Goal: Task Accomplishment & Management: Manage account settings

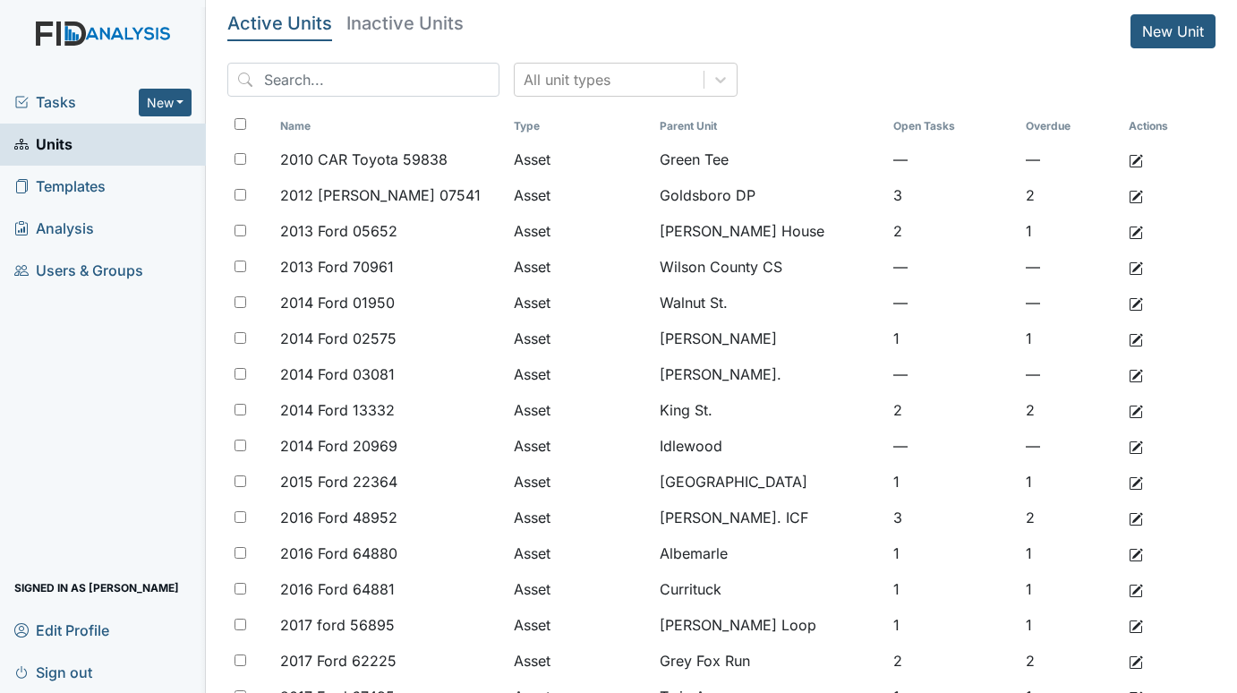
click at [68, 106] on span "Tasks" at bounding box center [76, 101] width 124 height 21
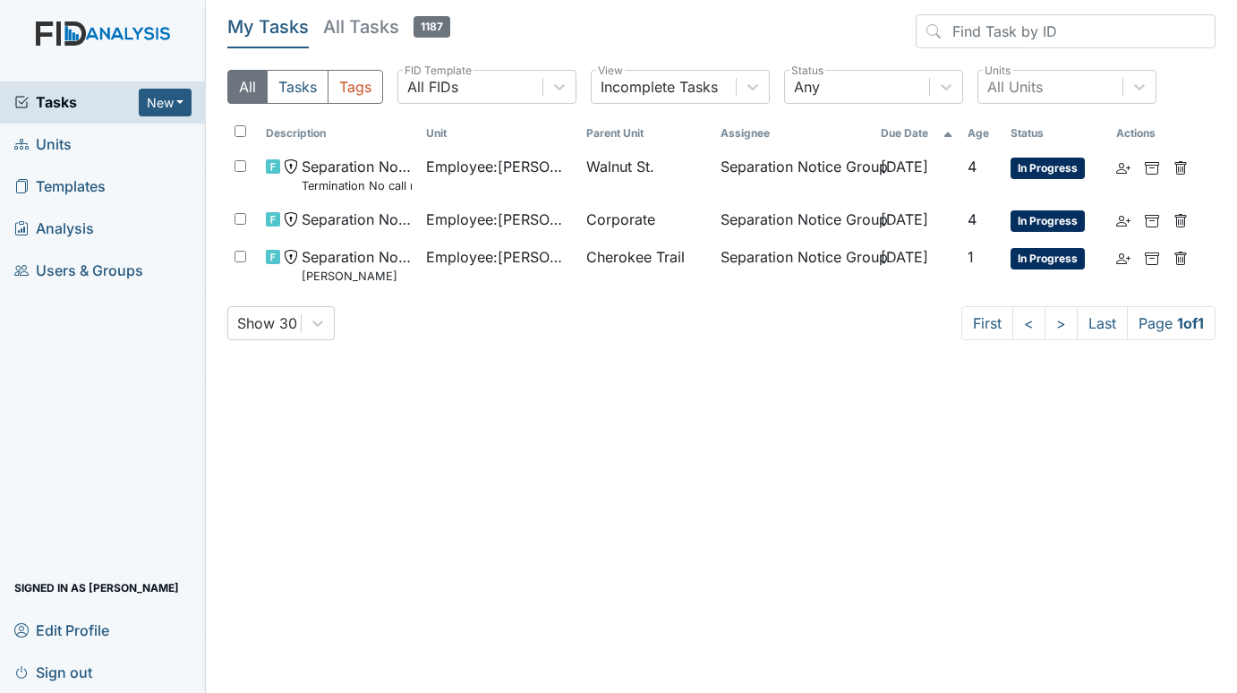
click at [48, 142] on span "Units" at bounding box center [42, 145] width 57 height 28
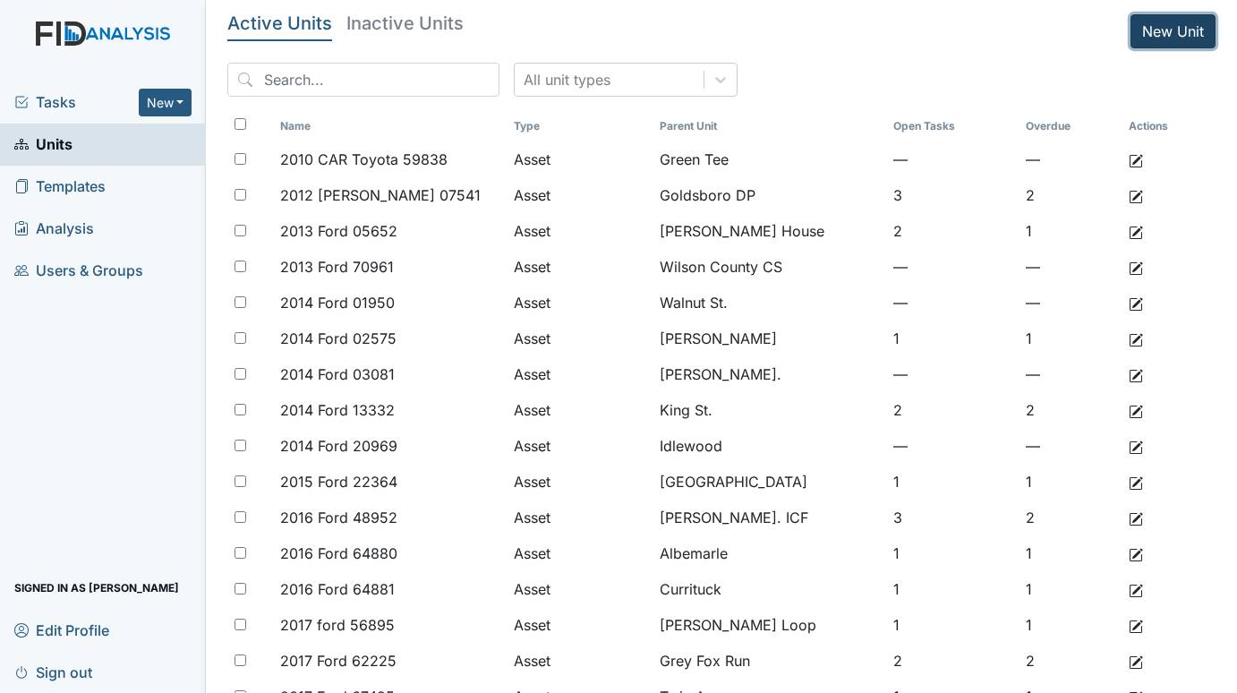
click at [1157, 26] on link "New Unit" at bounding box center [1172, 31] width 85 height 34
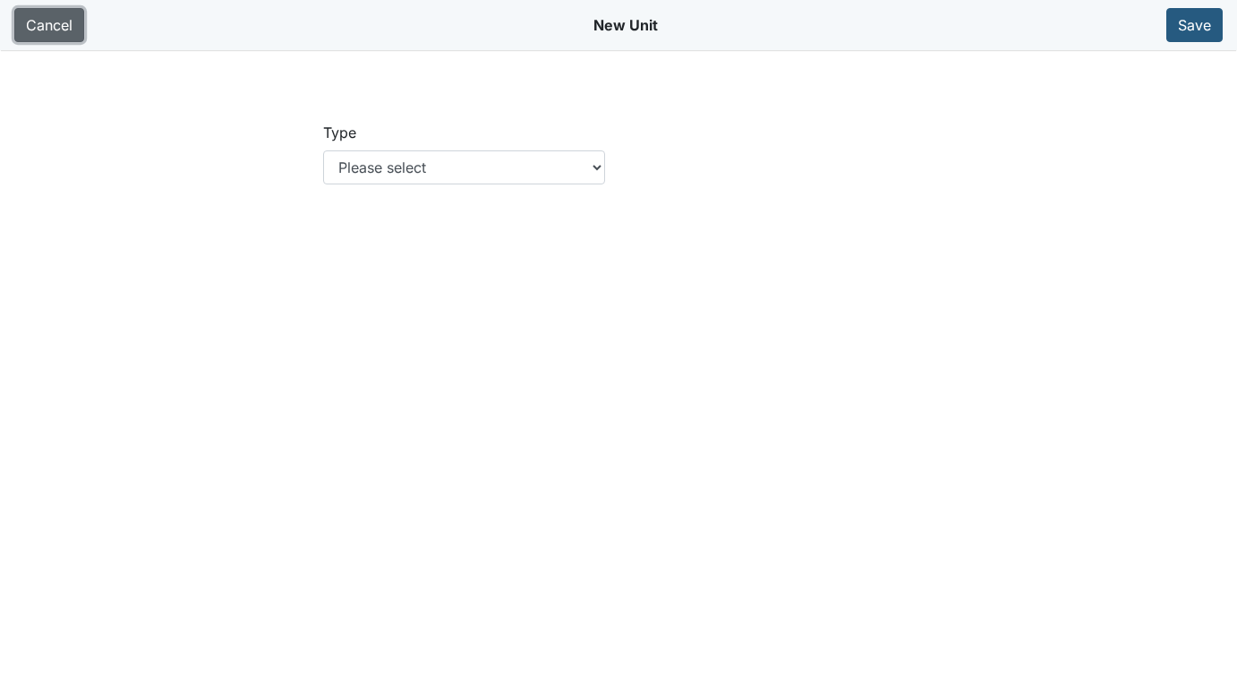
click at [62, 21] on link "Cancel" at bounding box center [49, 25] width 70 height 34
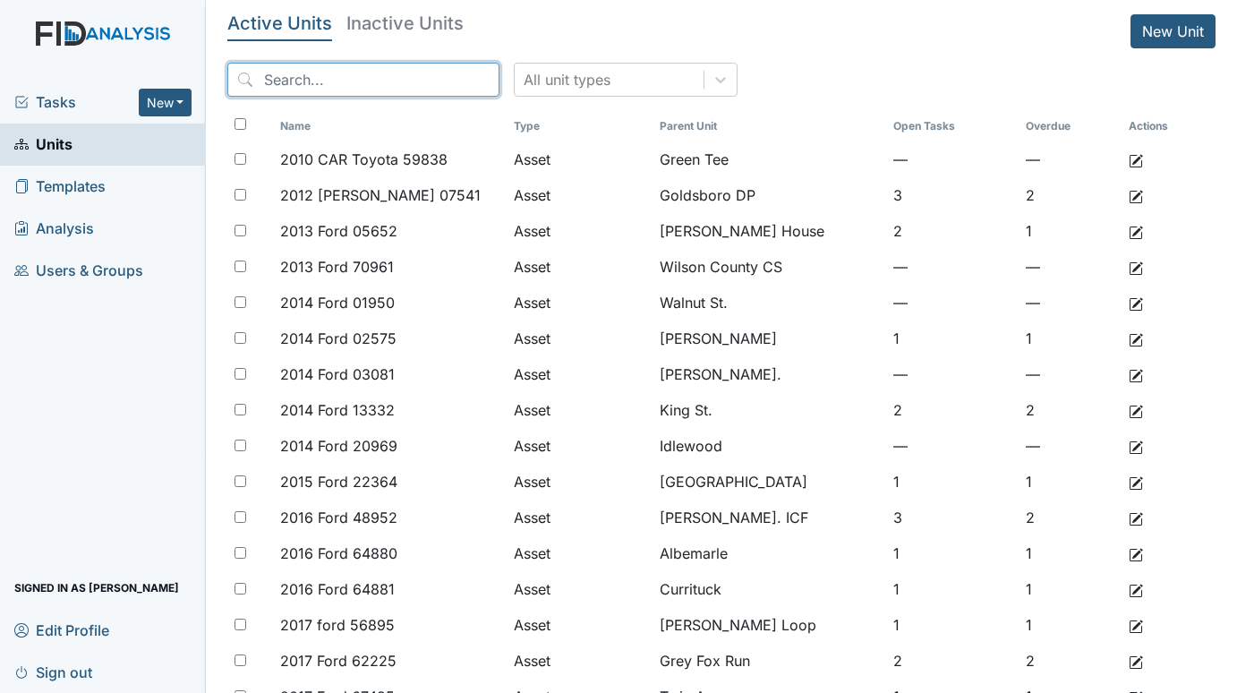
click at [318, 85] on input "search" at bounding box center [363, 80] width 272 height 34
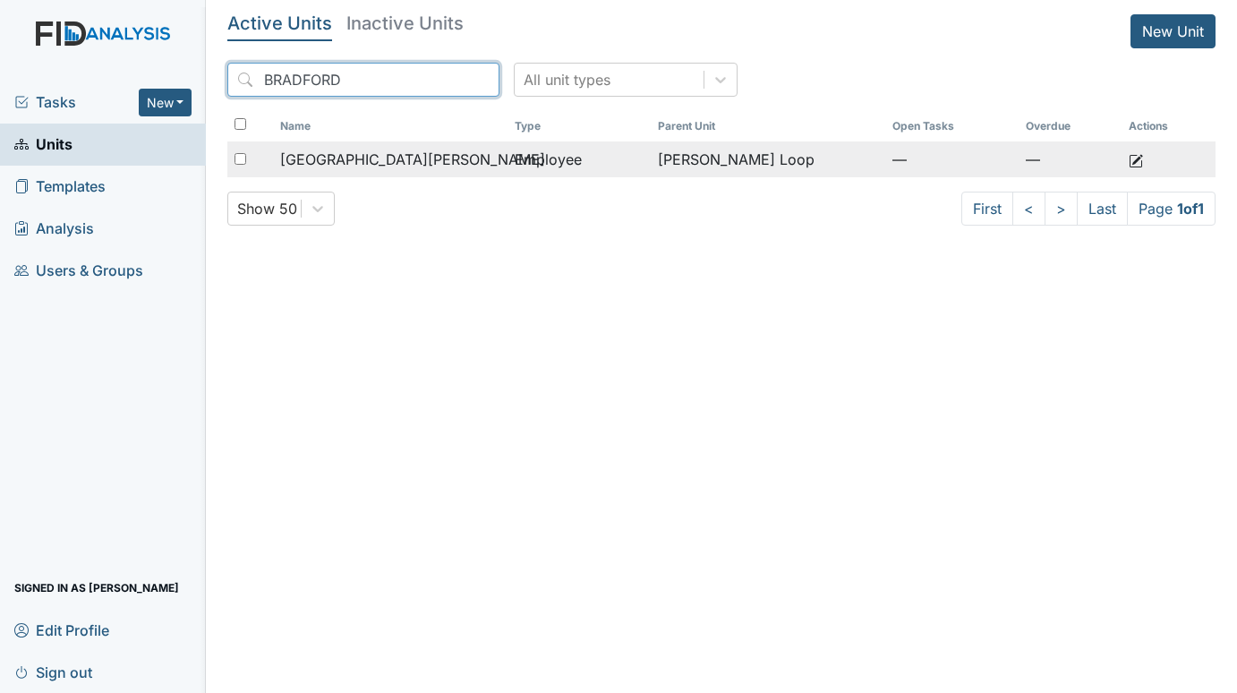
type input "BRADFORD"
click at [798, 156] on td "[PERSON_NAME] Loop" at bounding box center [768, 159] width 234 height 36
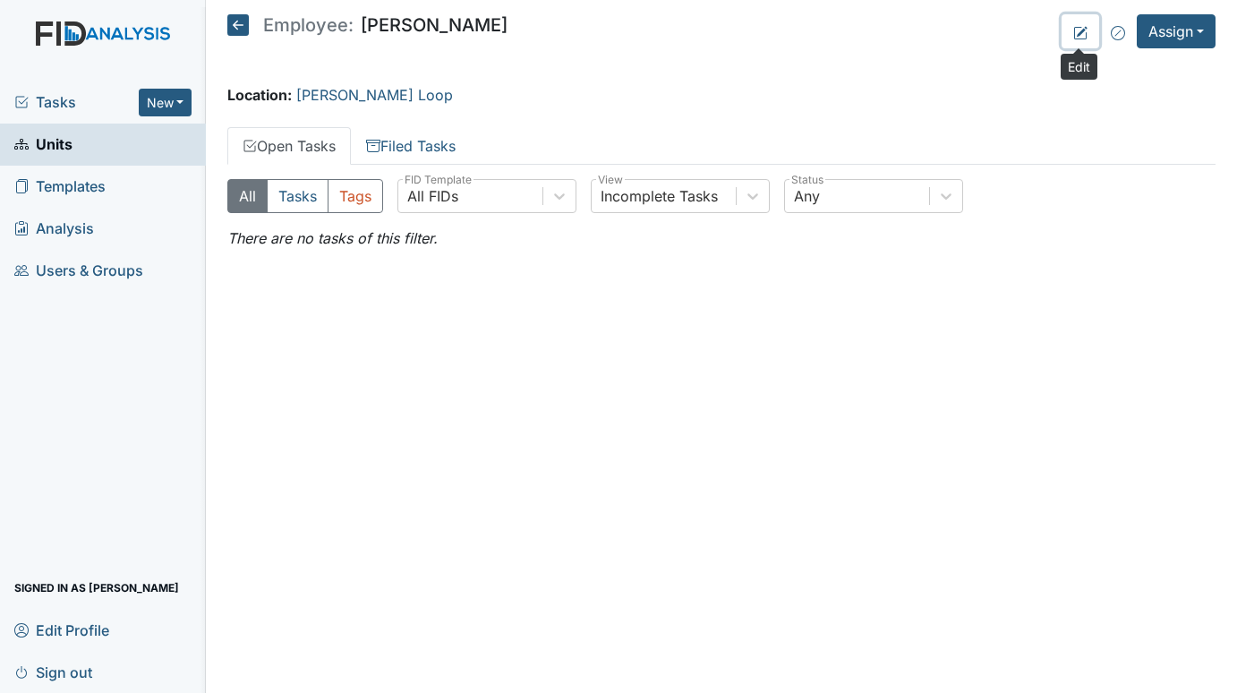
click at [1073, 29] on icon at bounding box center [1080, 33] width 14 height 14
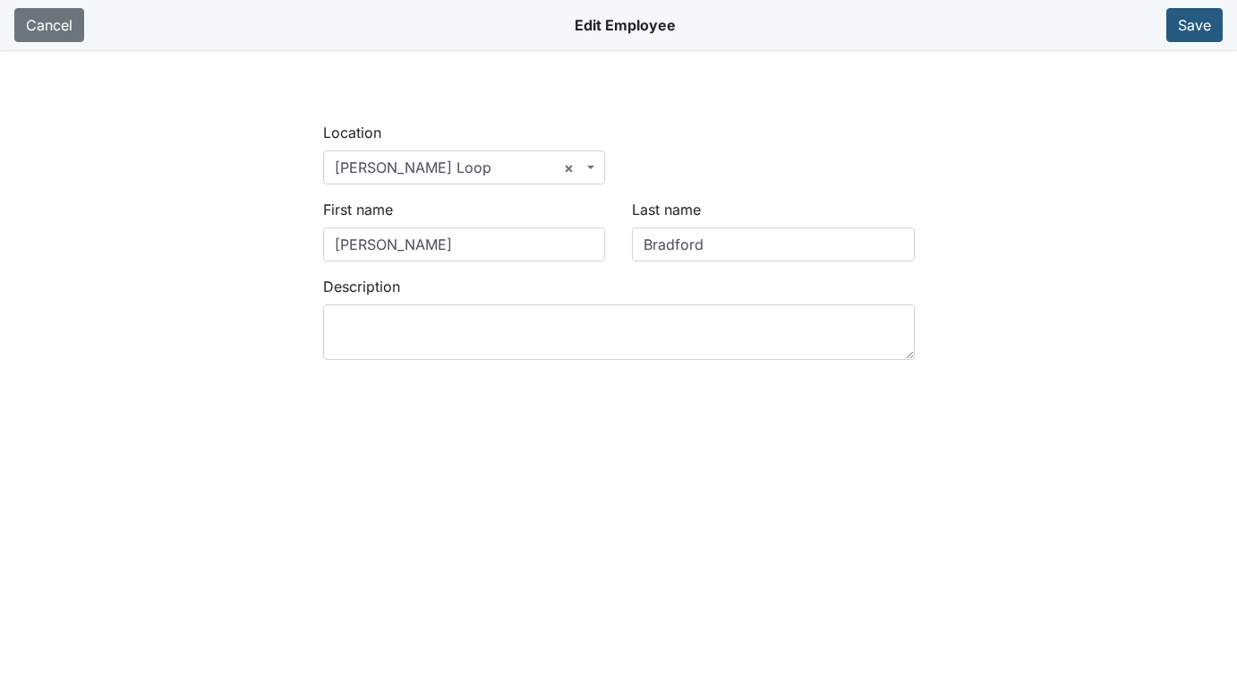
click at [588, 164] on span "× McKeel Loop" at bounding box center [464, 167] width 283 height 34
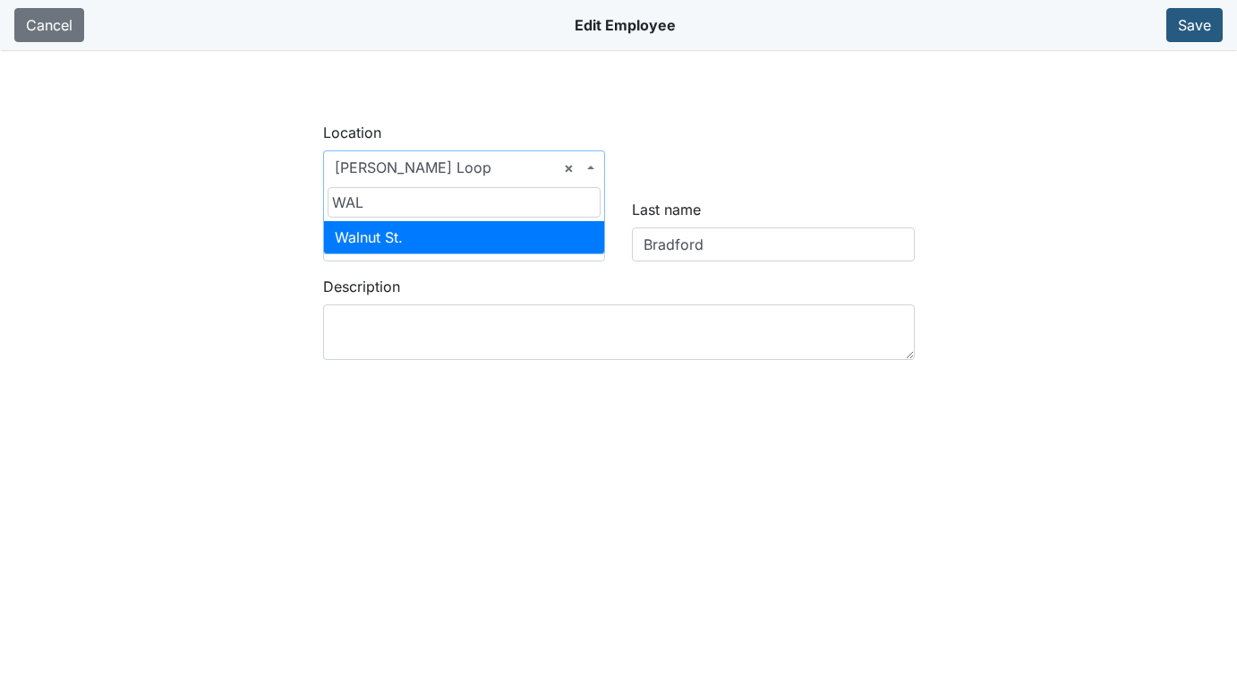
type input "WAL"
select select "03e4058e-bd74-4289-baf9-c968e1a7c6c9"
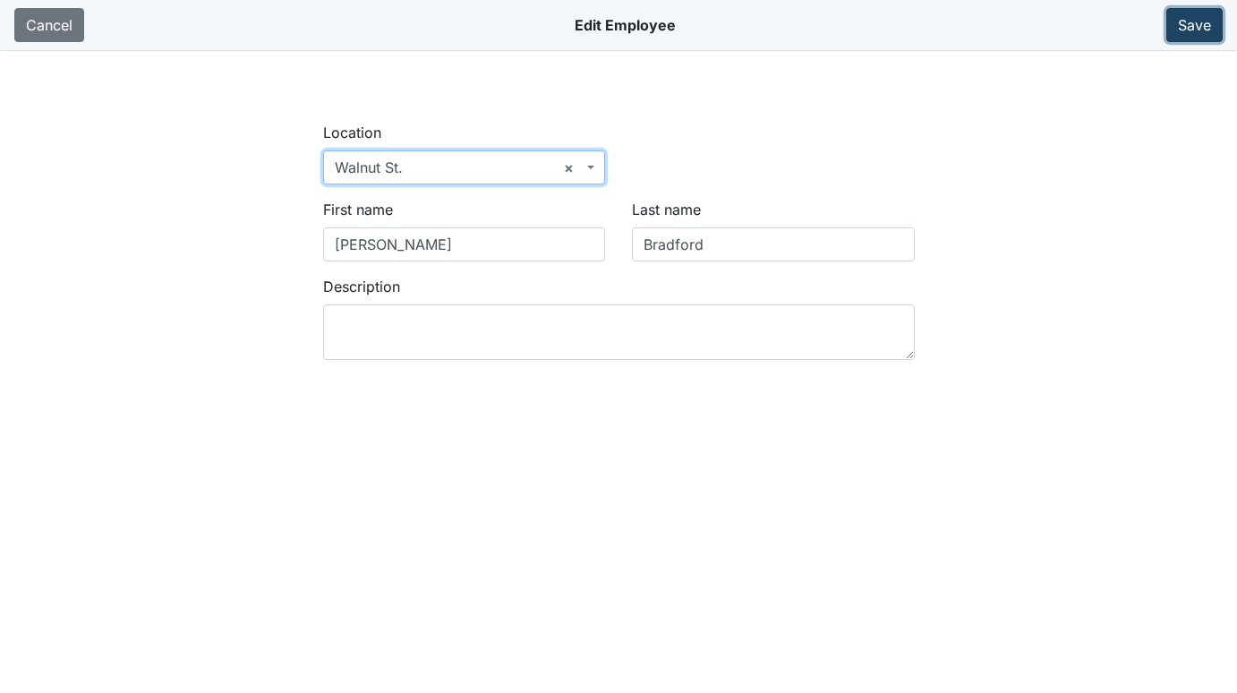
click at [1189, 25] on button "Save" at bounding box center [1194, 25] width 56 height 34
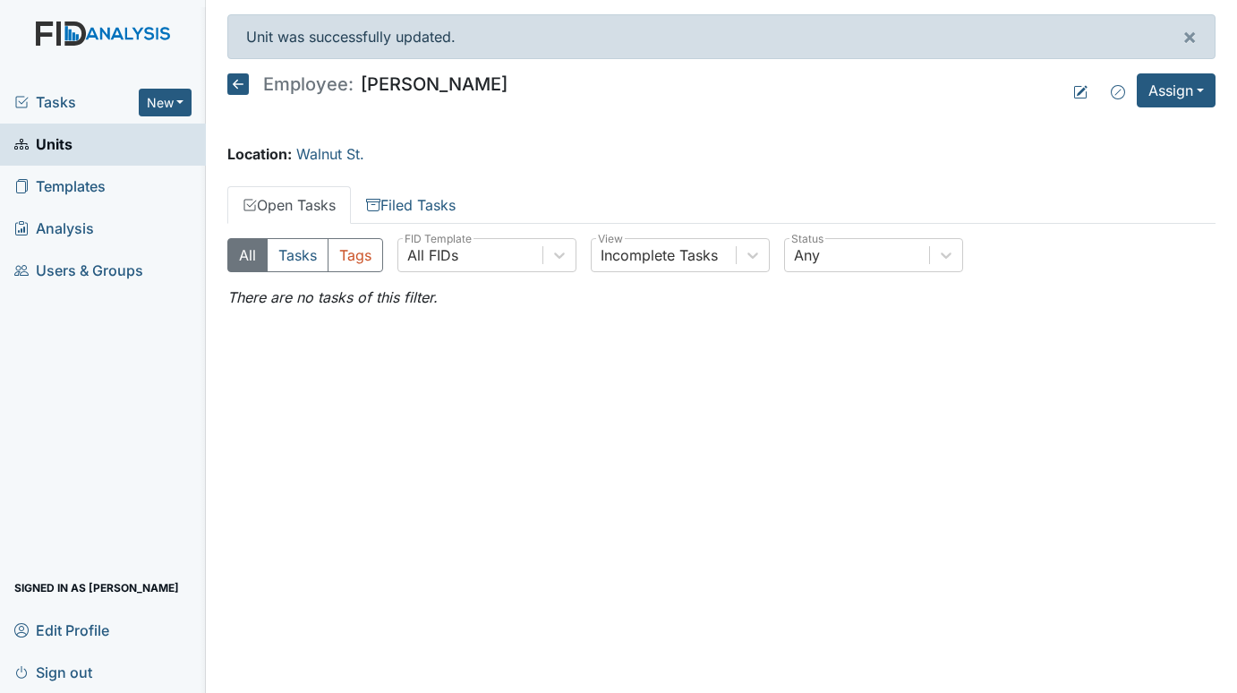
click at [230, 81] on icon at bounding box center [237, 83] width 21 height 21
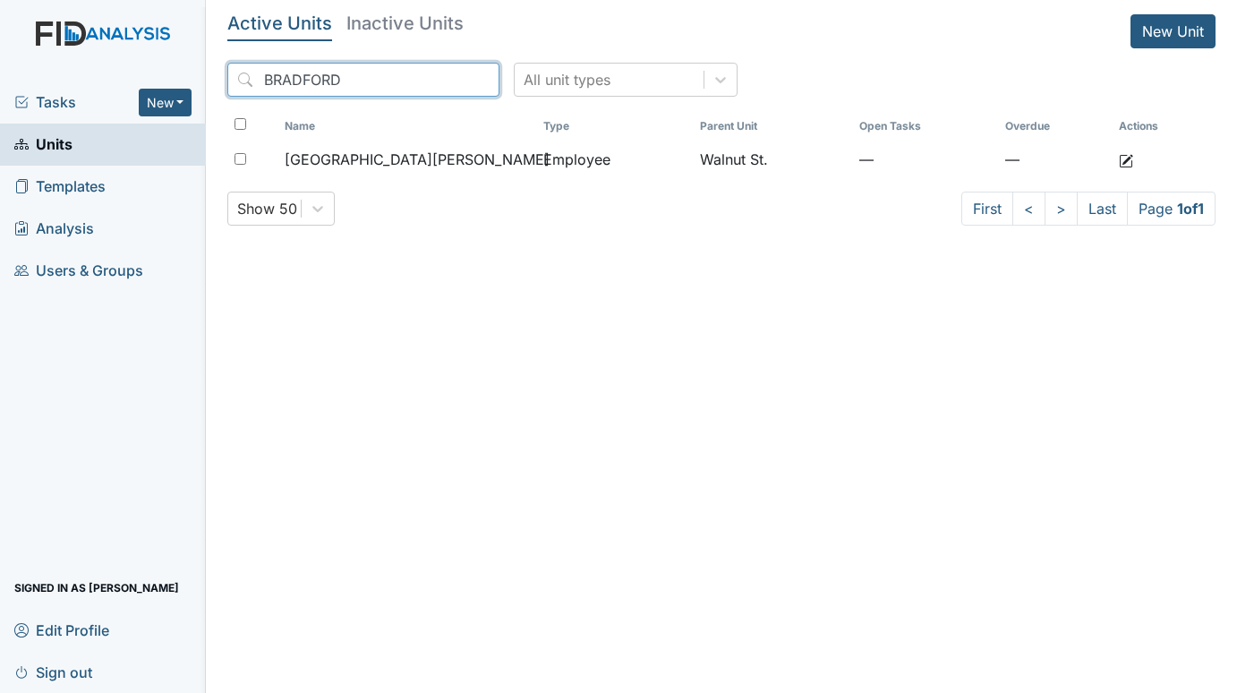
drag, startPoint x: 357, startPoint y: 78, endPoint x: 181, endPoint y: 81, distance: 176.3
click at [181, 81] on div "Tasks New Form Inspection Document Bundle Units Templates Analysis Users & Grou…" at bounding box center [618, 346] width 1237 height 693
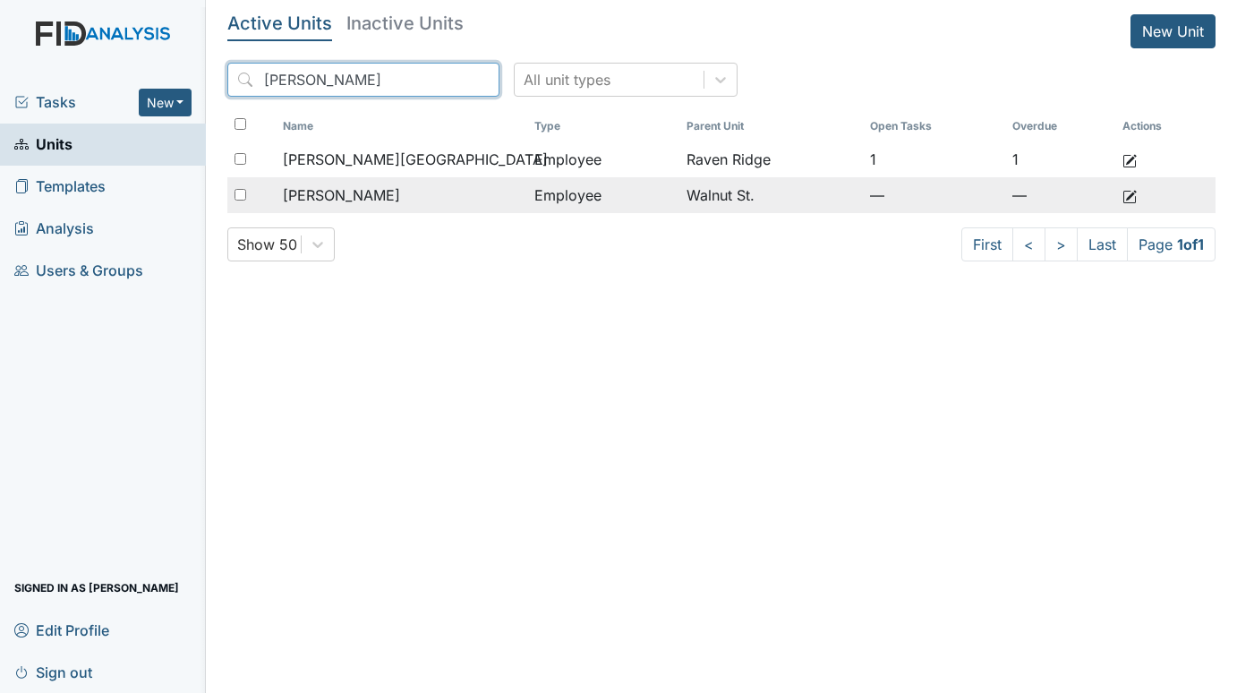
type input "CARMICHAEL"
click at [400, 198] on span "Carmichael, Teerica" at bounding box center [341, 194] width 117 height 21
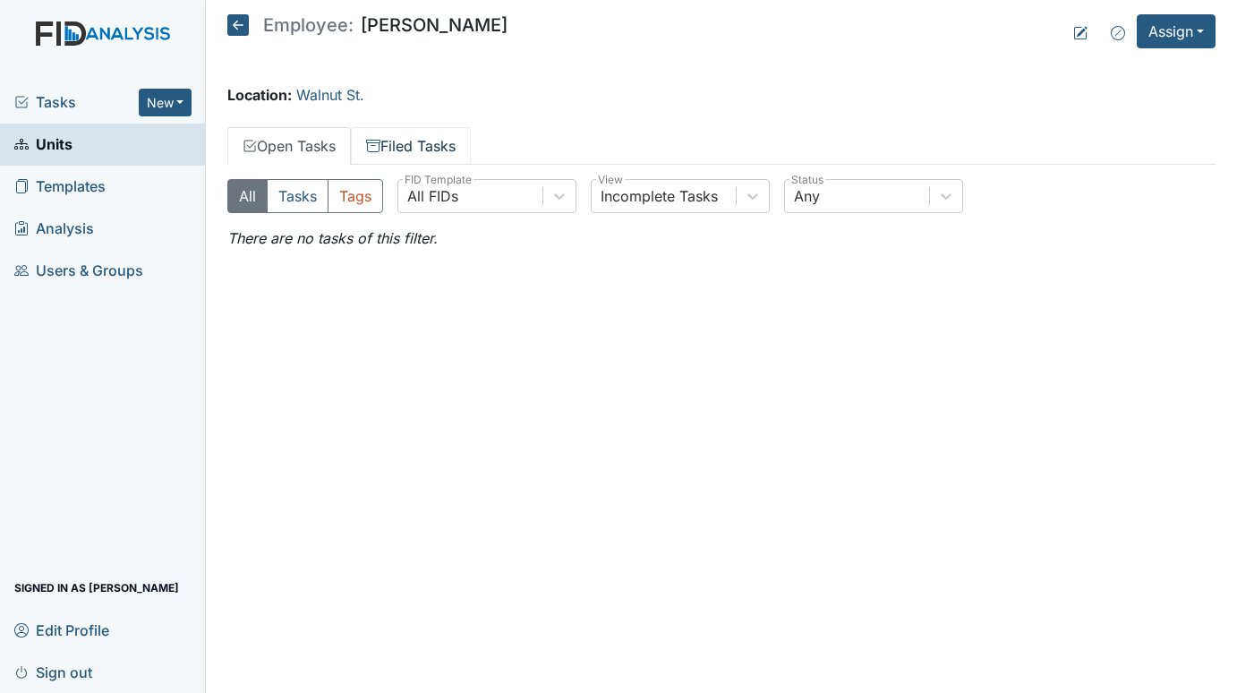
click at [400, 138] on link "Filed Tasks" at bounding box center [411, 146] width 120 height 38
click at [319, 141] on link "Open Tasks" at bounding box center [289, 146] width 124 height 38
click at [1079, 39] on icon at bounding box center [1080, 33] width 14 height 14
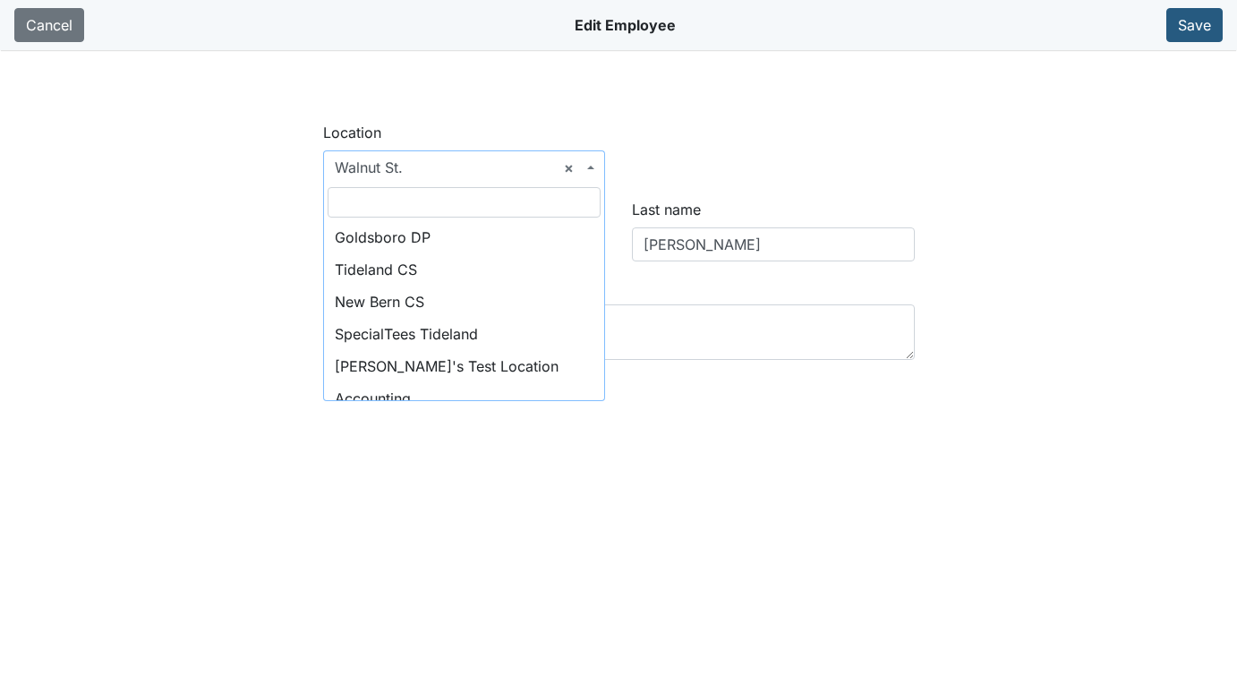
click at [597, 166] on span "× Walnut St." at bounding box center [464, 167] width 283 height 34
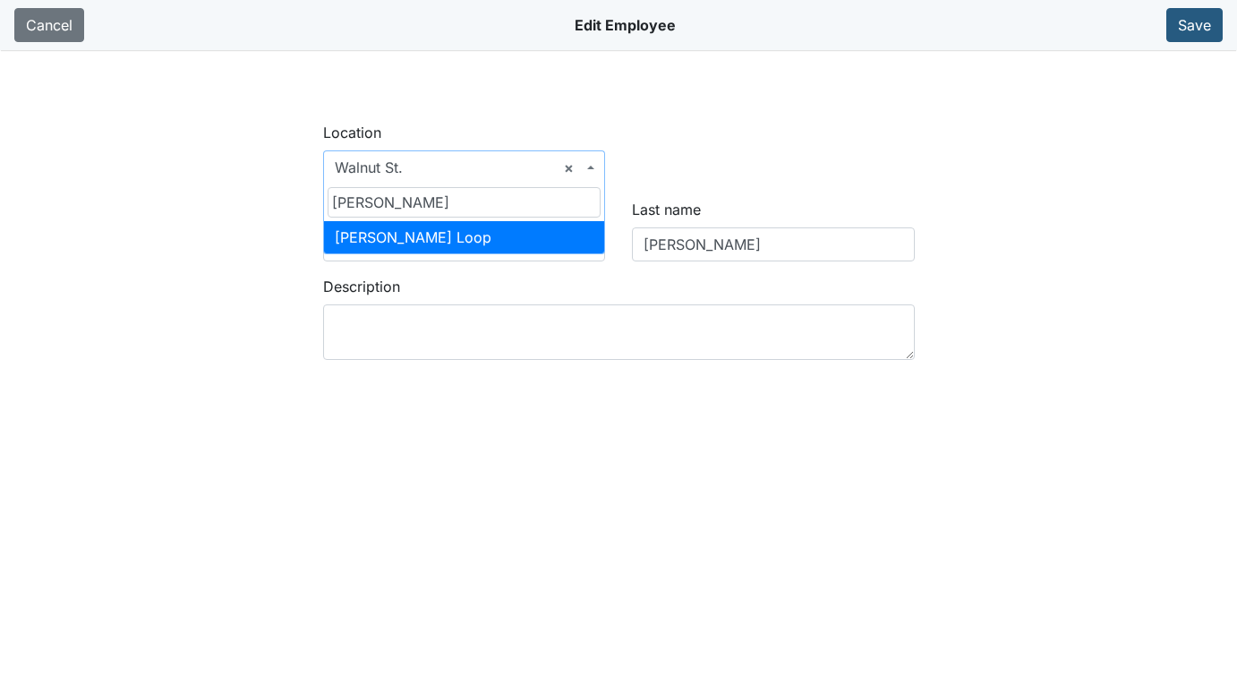
type input "MCKEE"
select select "c675570c-582a-439c-9f49-4a37c977c8f1"
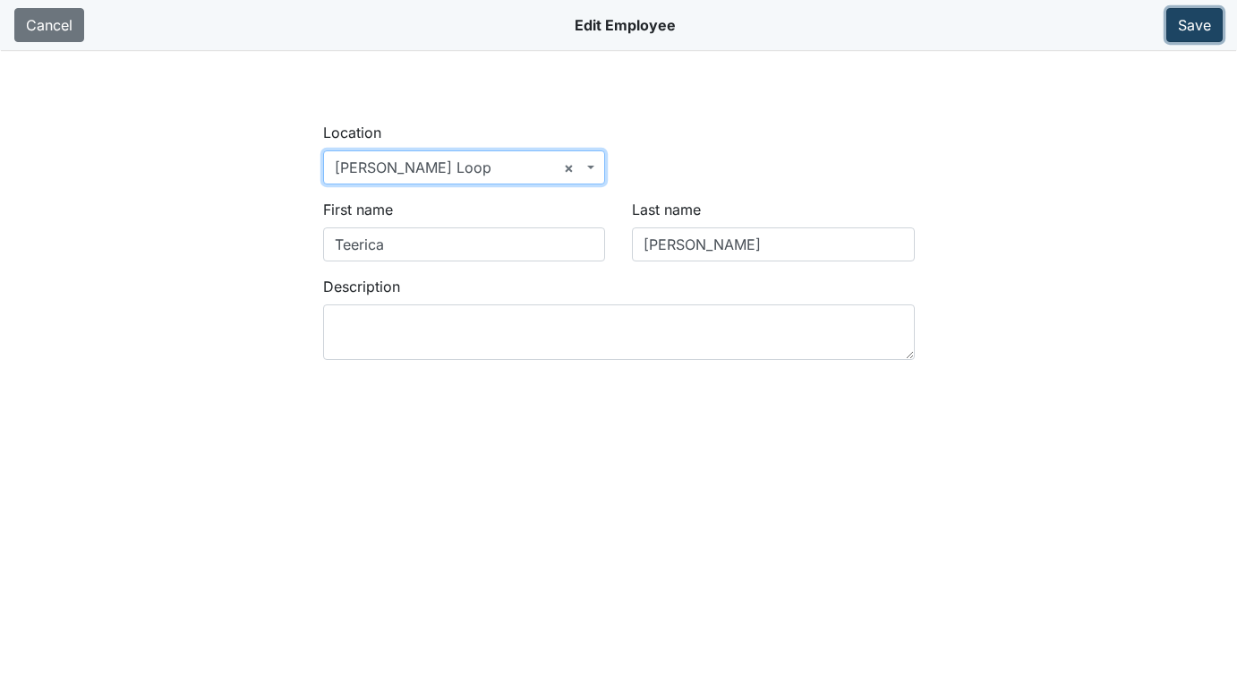
click at [1179, 23] on button "Save" at bounding box center [1194, 25] width 56 height 34
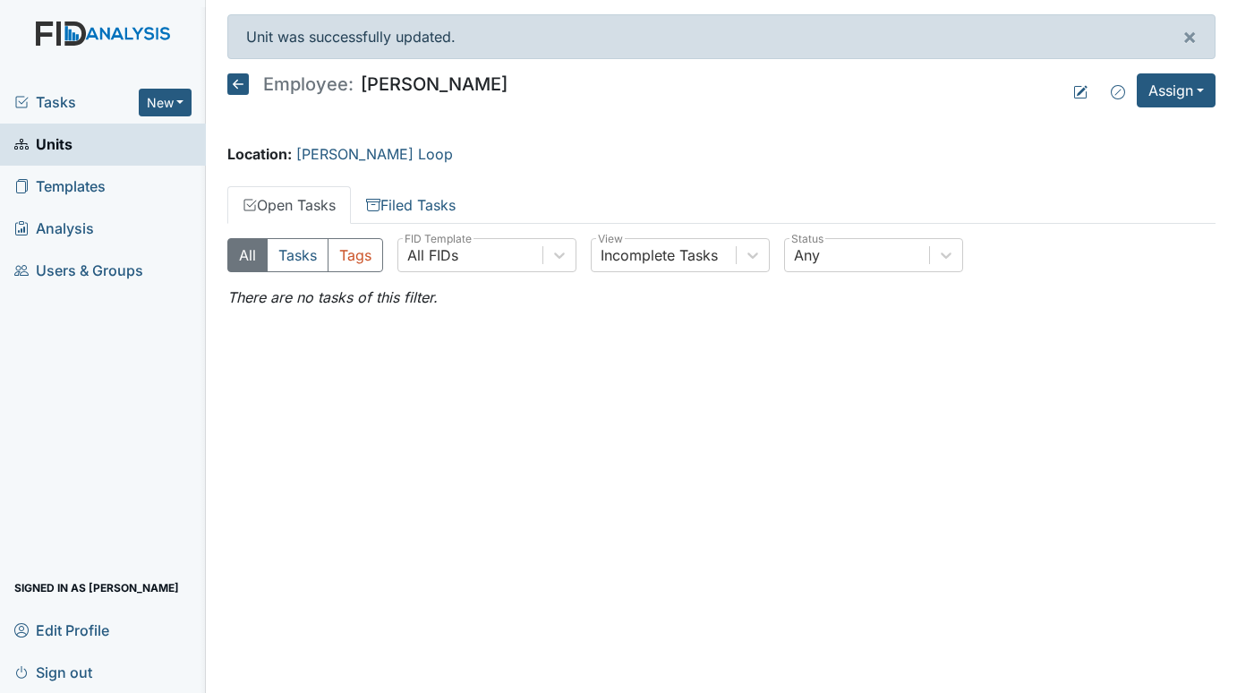
click at [68, 144] on span "Units" at bounding box center [43, 145] width 58 height 28
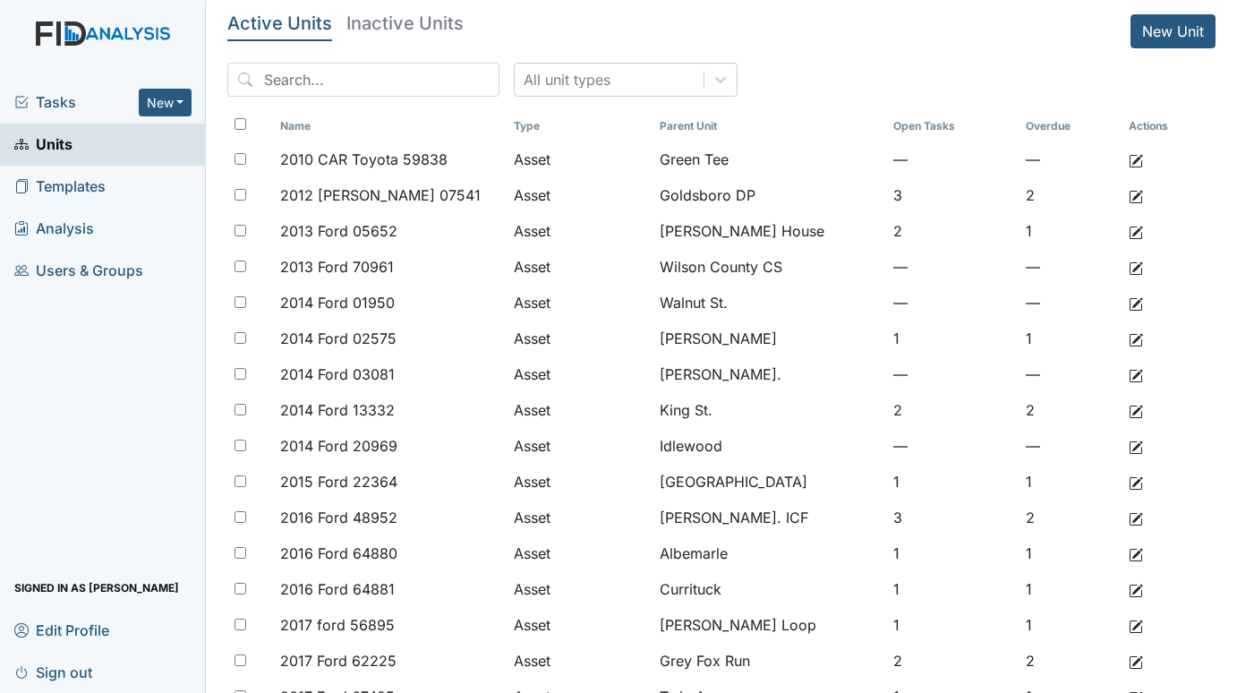
click at [56, 99] on span "Tasks" at bounding box center [76, 101] width 124 height 21
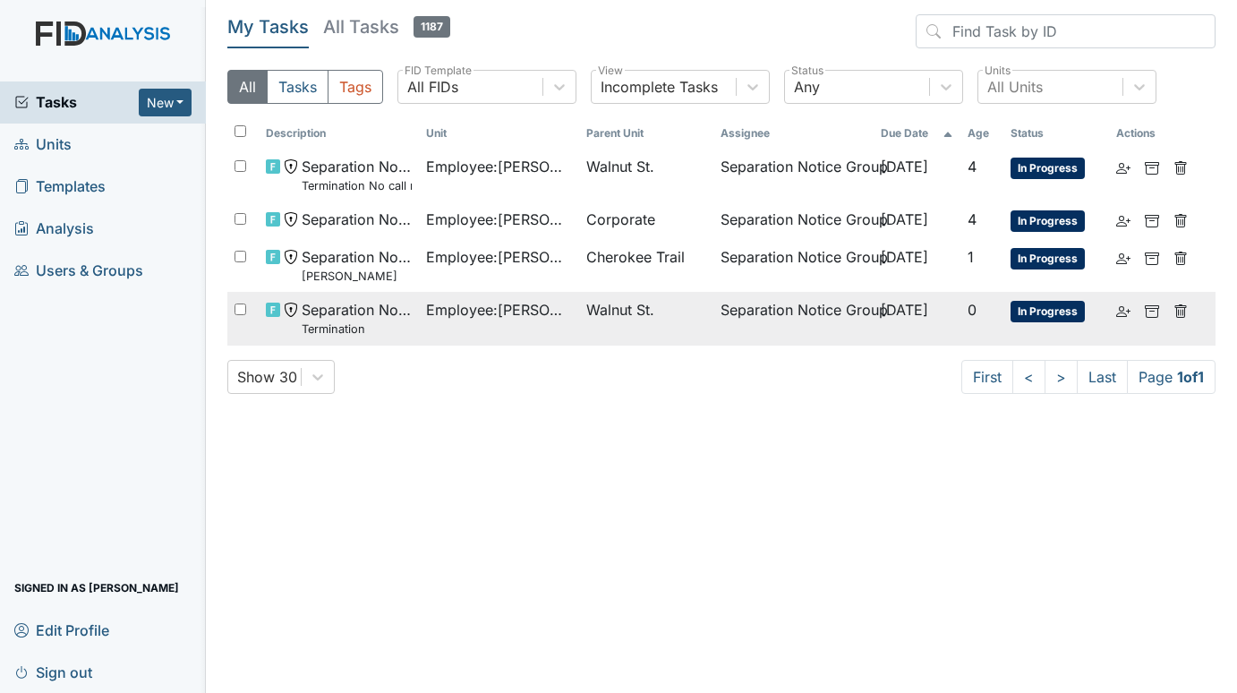
click at [522, 307] on span "Employee : Atkinson, Brittny" at bounding box center [499, 309] width 146 height 21
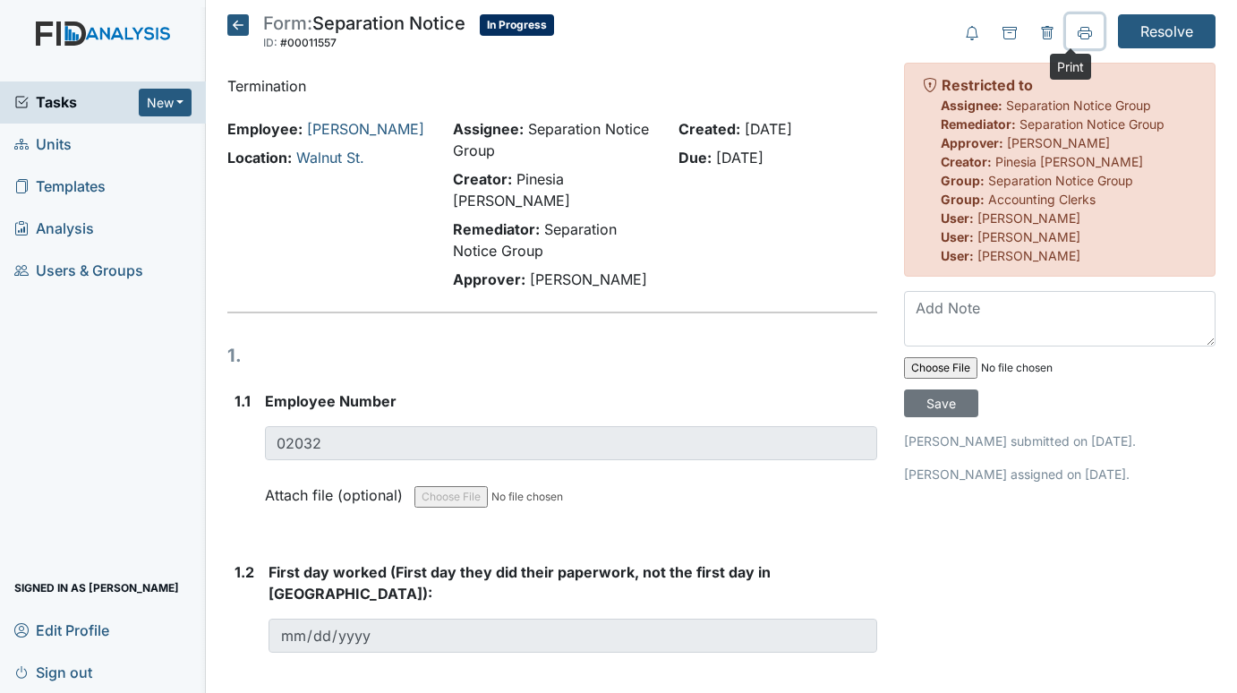
click at [1078, 30] on icon at bounding box center [1085, 32] width 14 height 10
click at [235, 30] on icon at bounding box center [237, 24] width 21 height 21
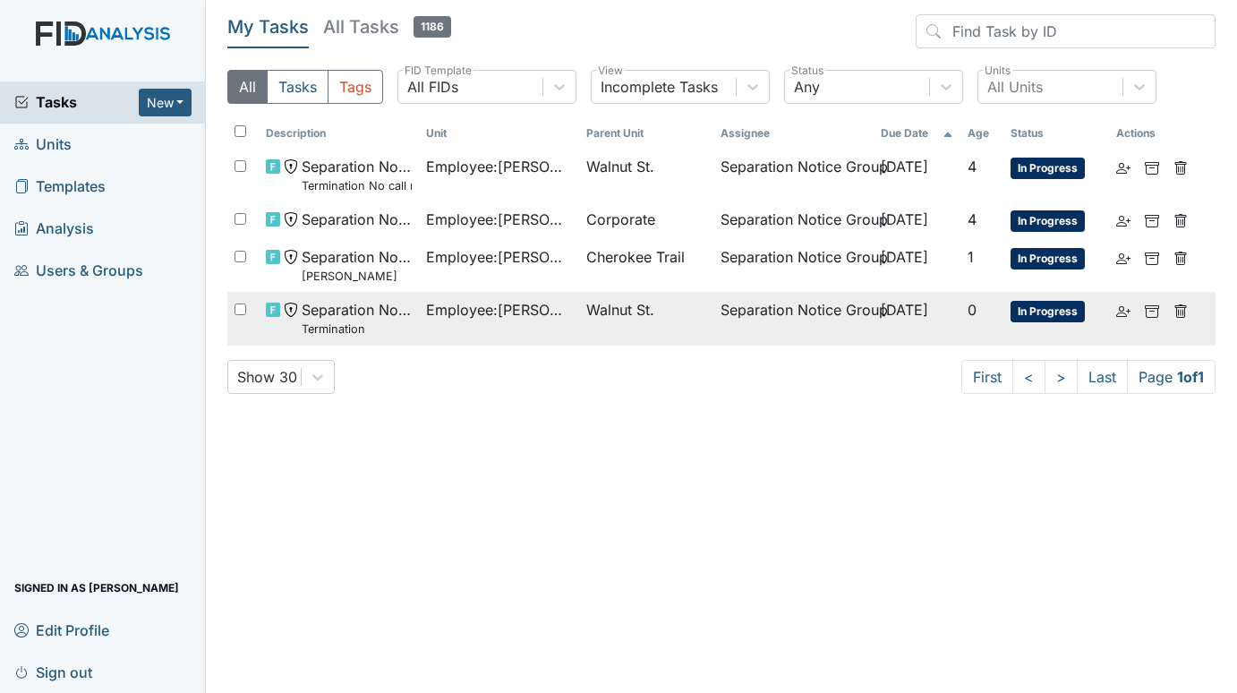
click at [474, 302] on span "Employee : Atkinson, Brittny" at bounding box center [499, 309] width 146 height 21
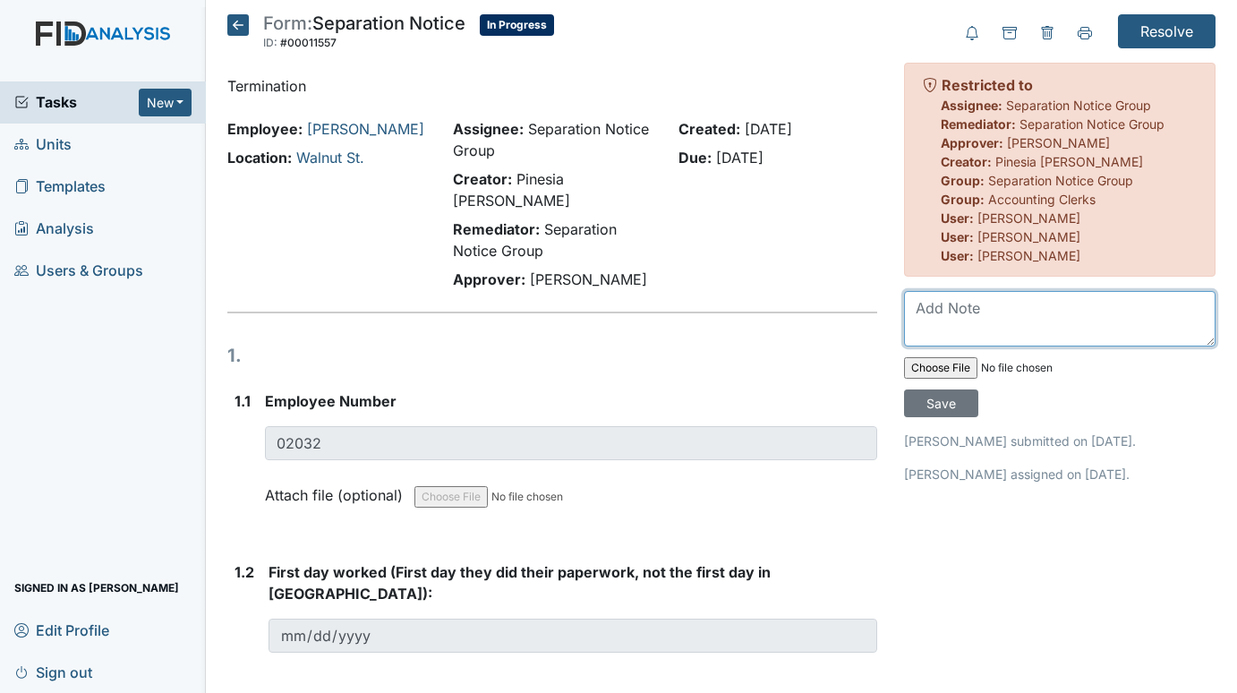
click at [964, 318] on textarea at bounding box center [1059, 318] width 311 height 55
click at [1095, 316] on textarea "Hire date is 6-2-25" at bounding box center [1059, 318] width 311 height 55
type textarea "Hire date is 6-2-2025 (rehire)"
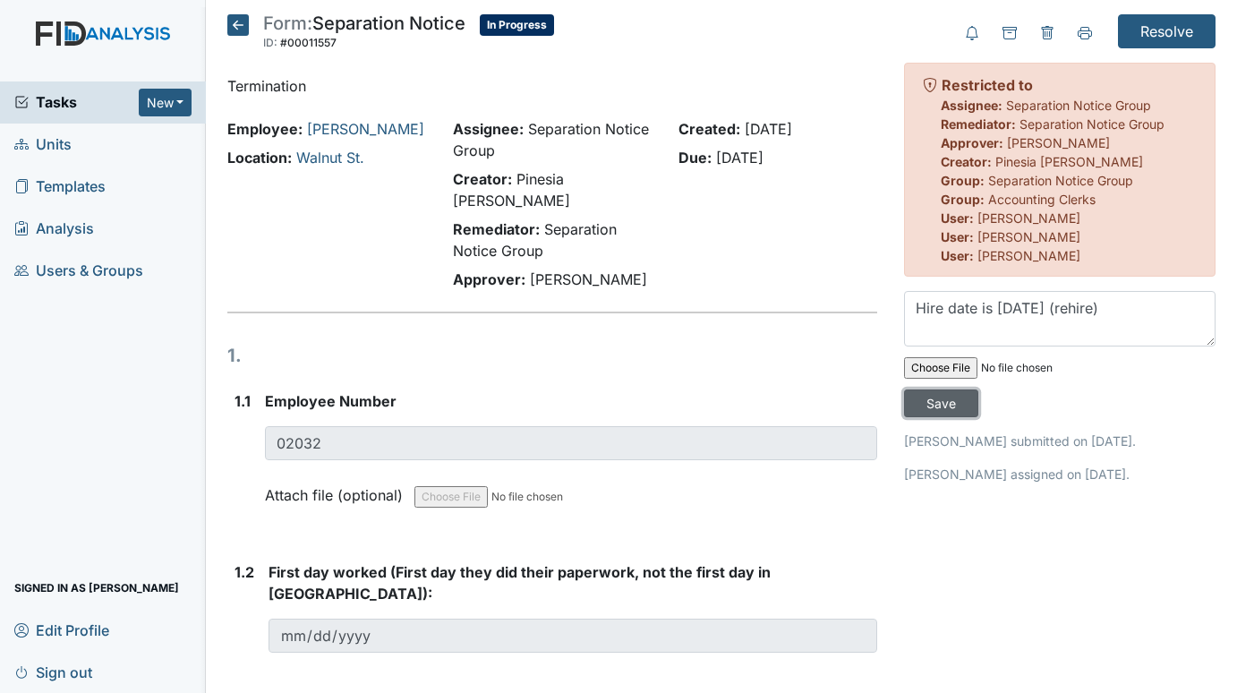
click at [933, 403] on input "Save" at bounding box center [941, 403] width 74 height 28
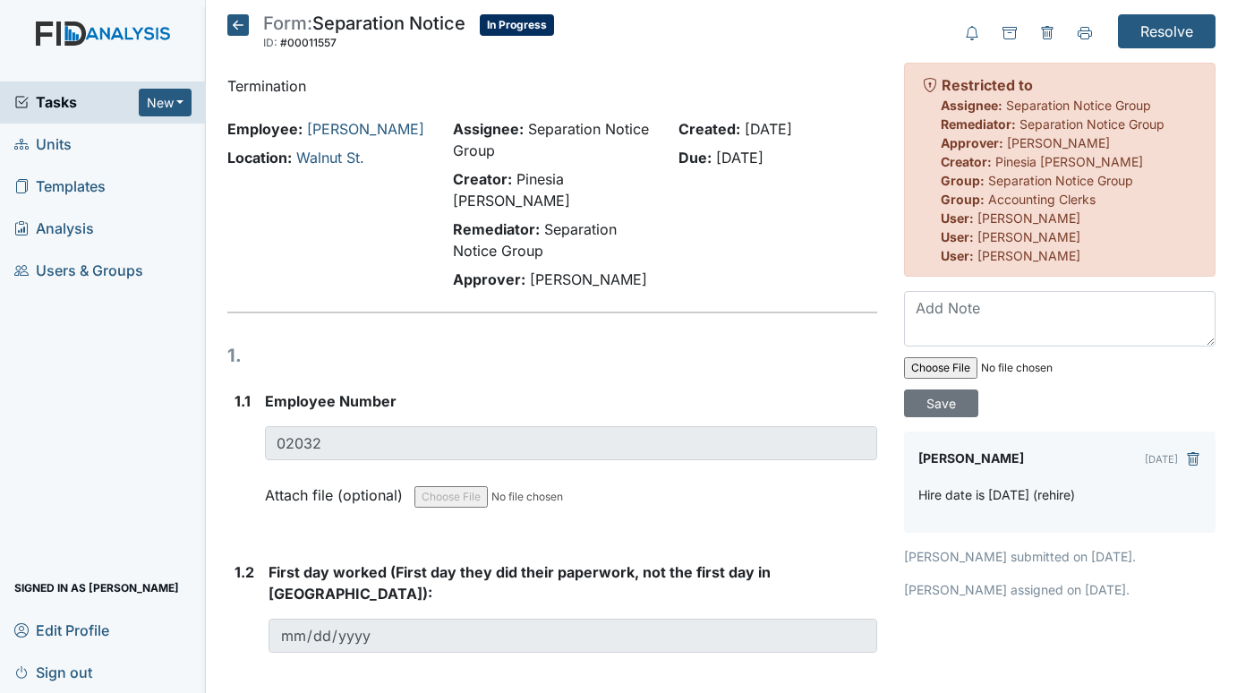
click at [237, 26] on icon at bounding box center [237, 24] width 21 height 21
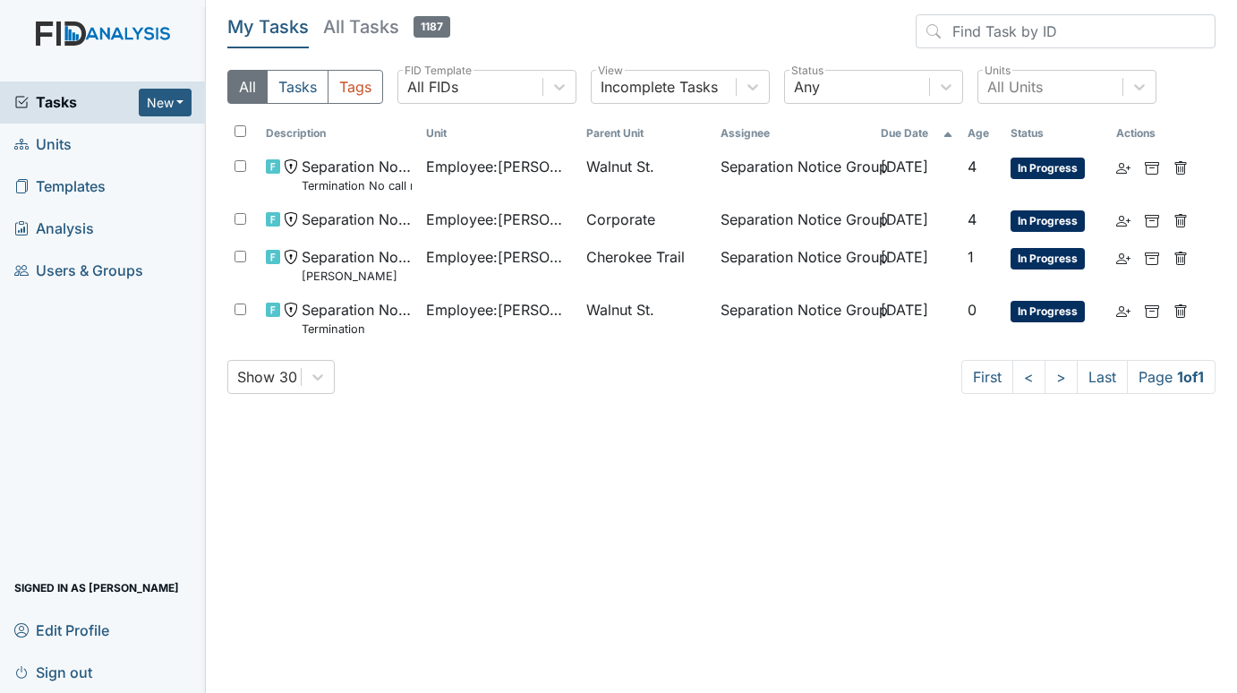
click at [54, 134] on span "Units" at bounding box center [42, 145] width 57 height 28
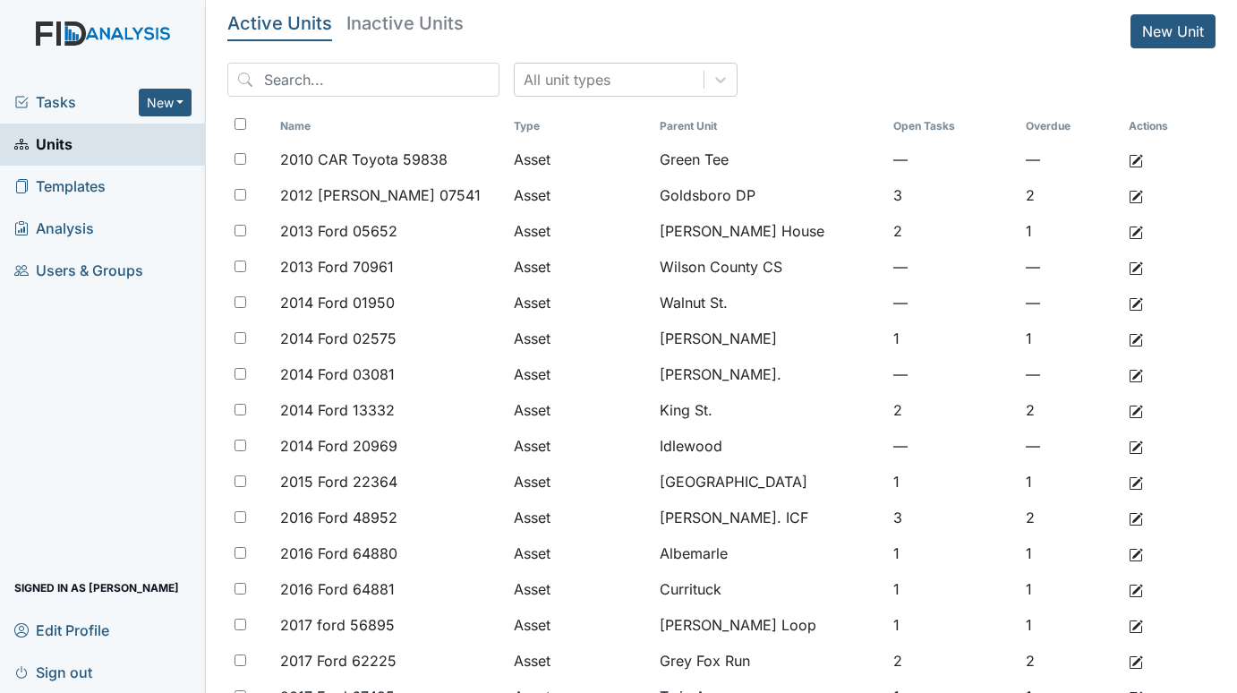
click at [71, 90] on div "Tasks New Form Inspection Document Bundle" at bounding box center [103, 102] width 206 height 42
click at [71, 96] on span "Tasks" at bounding box center [76, 101] width 124 height 21
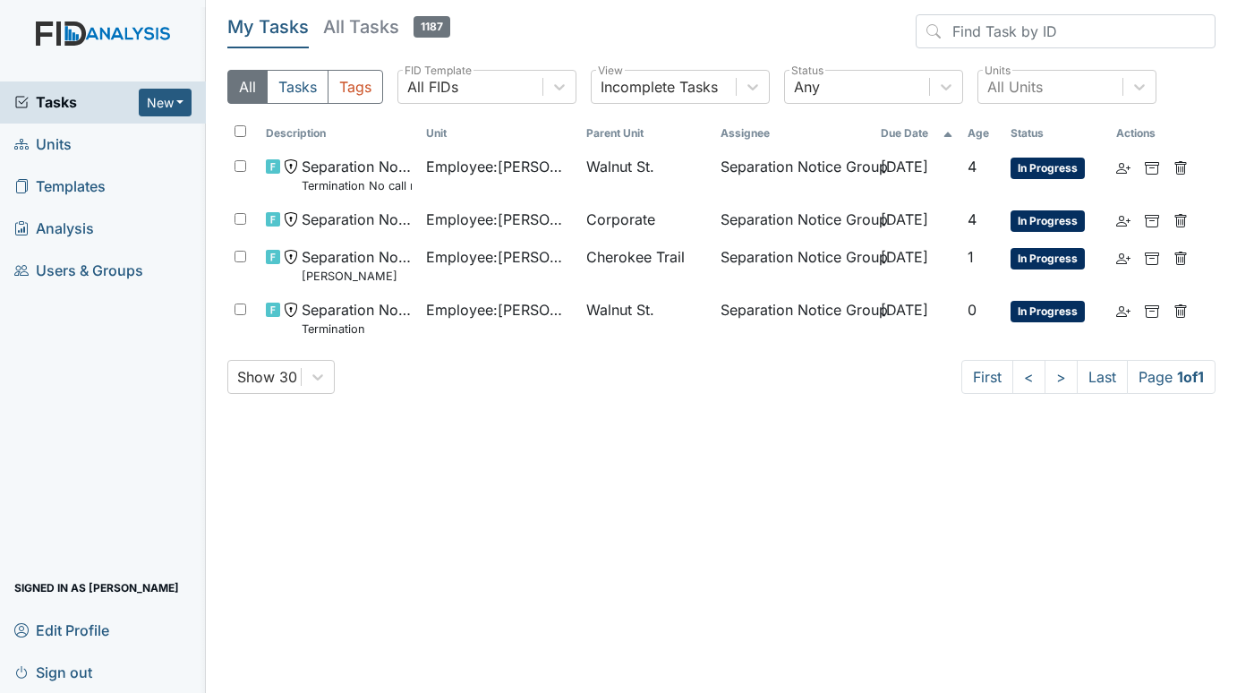
click at [49, 141] on span "Units" at bounding box center [42, 145] width 57 height 28
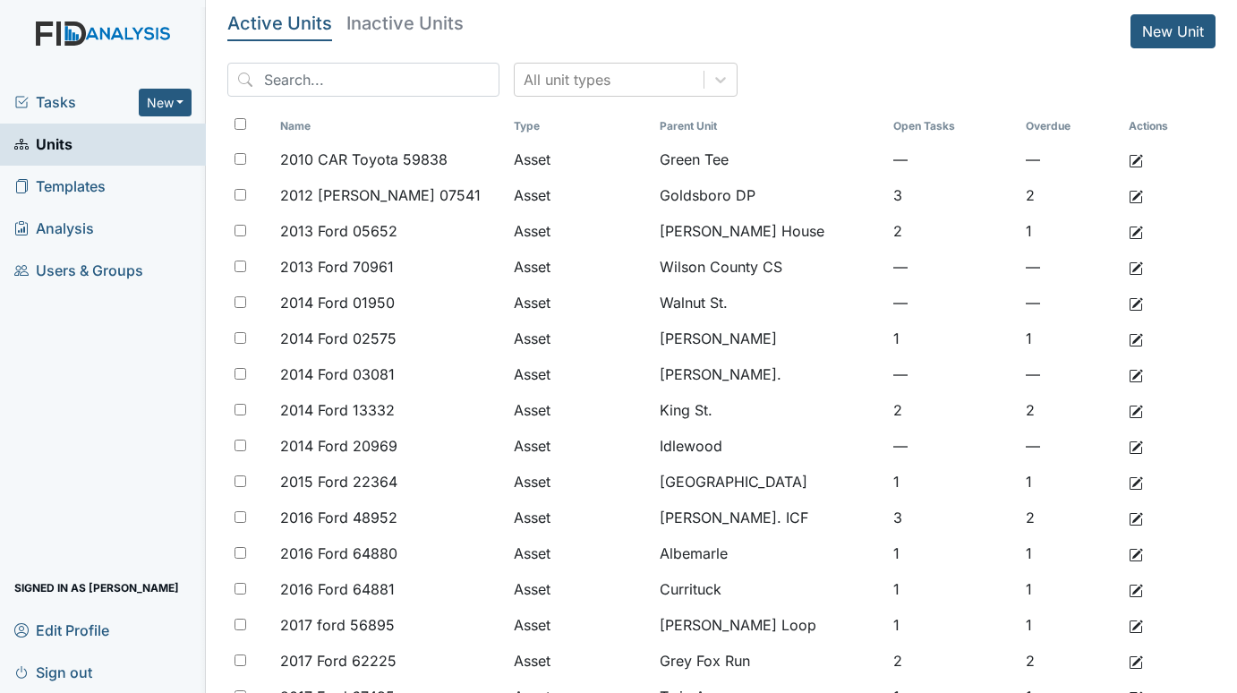
click at [77, 93] on span "Tasks" at bounding box center [76, 101] width 124 height 21
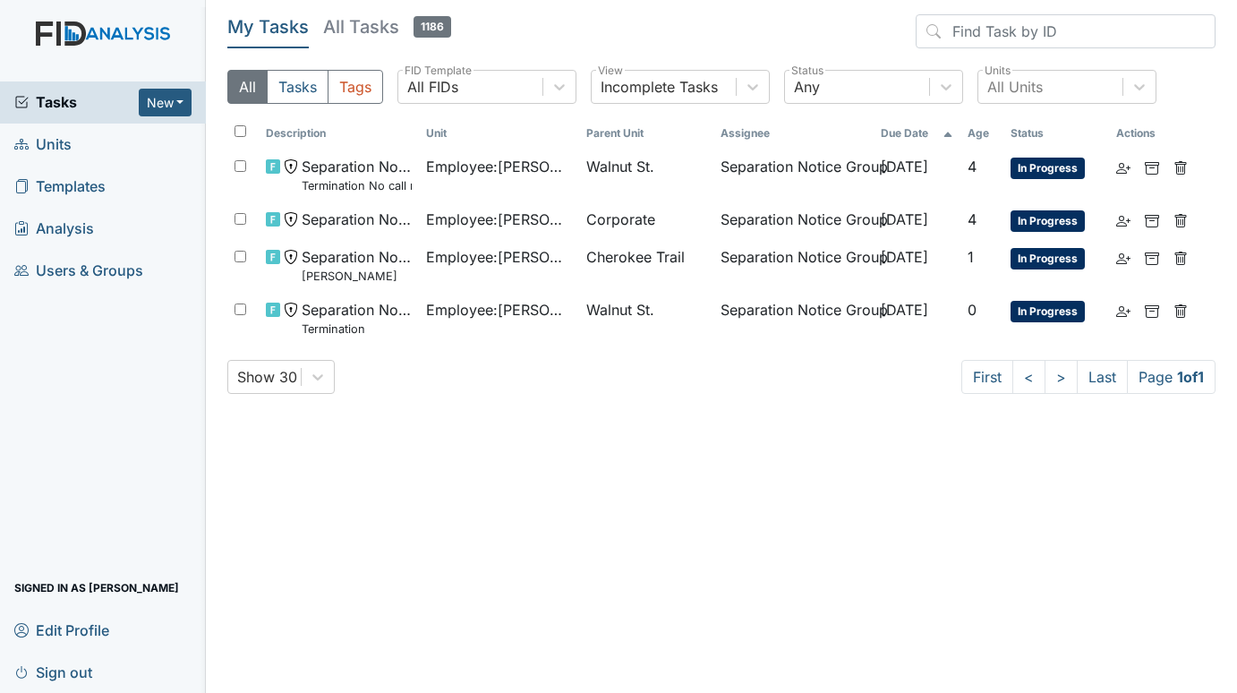
click at [59, 139] on span "Units" at bounding box center [42, 145] width 57 height 28
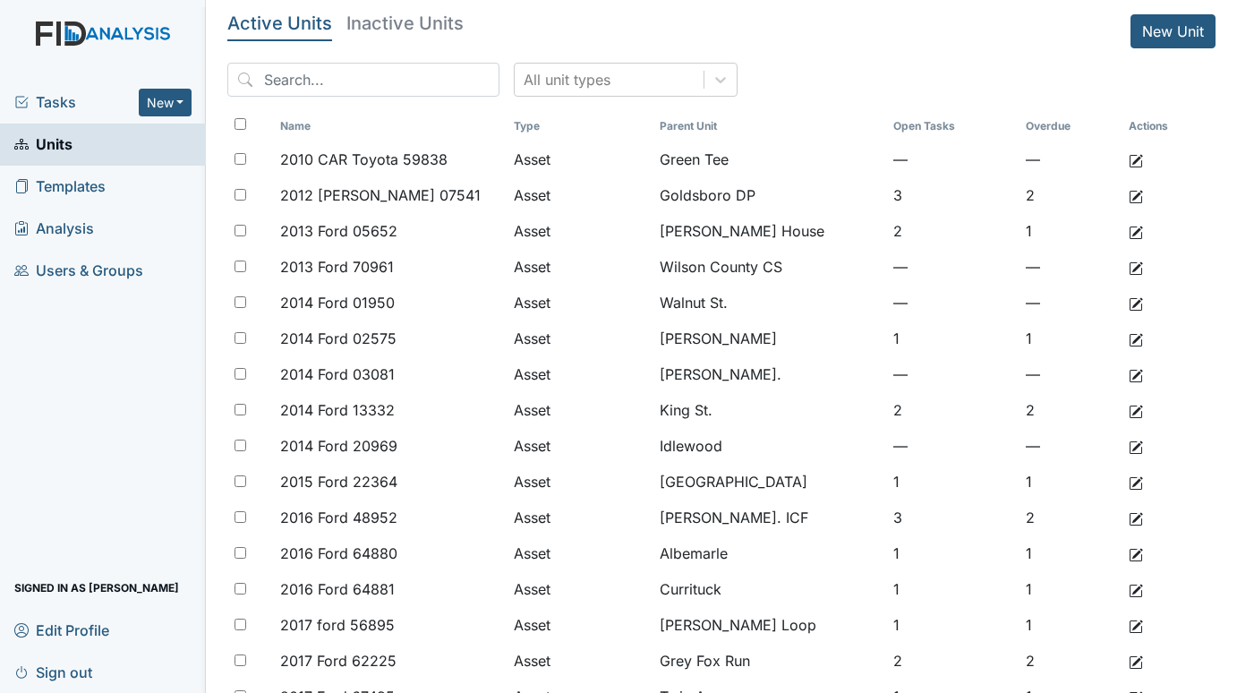
click at [60, 105] on span "Tasks" at bounding box center [76, 101] width 124 height 21
click at [64, 102] on span "Tasks" at bounding box center [76, 101] width 124 height 21
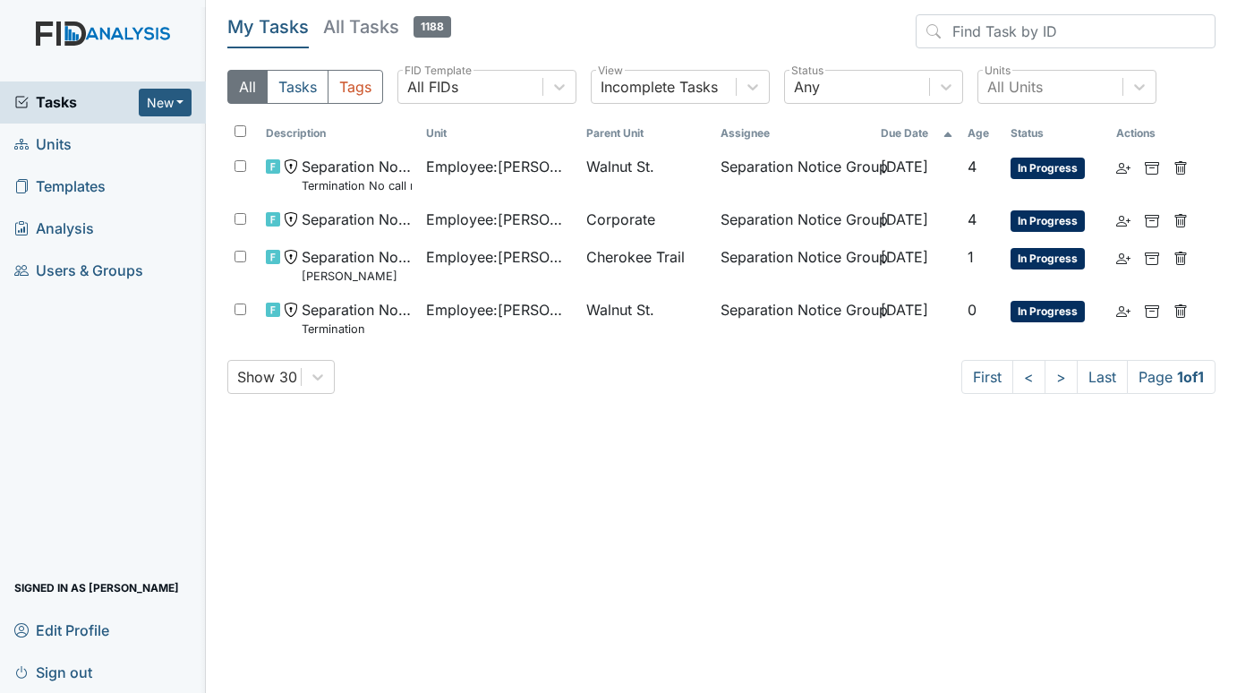
click at [47, 142] on span "Units" at bounding box center [42, 145] width 57 height 28
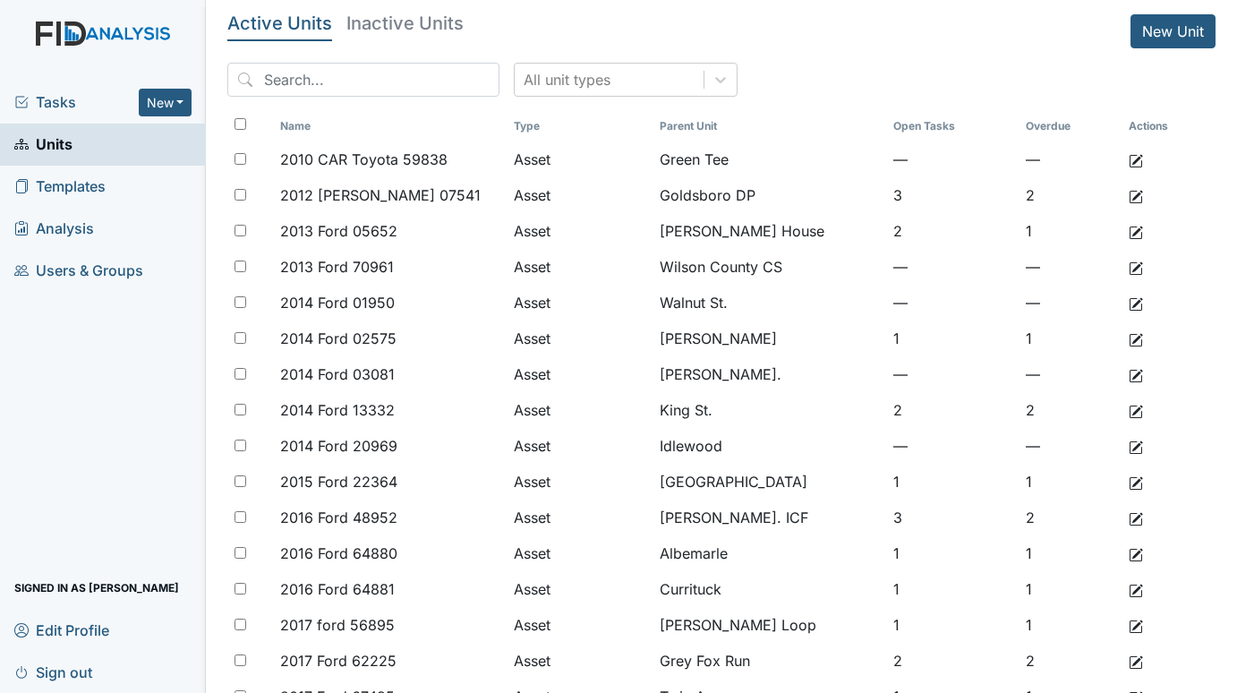
click at [42, 107] on span "Tasks" at bounding box center [76, 101] width 124 height 21
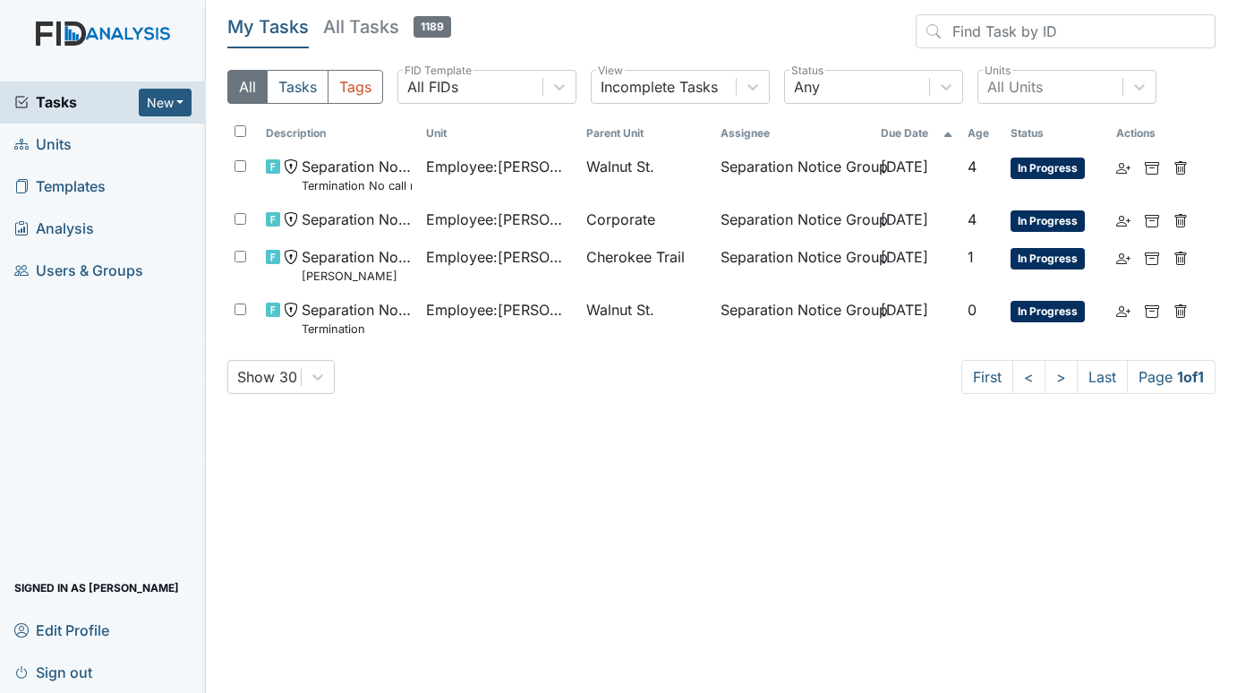
click at [34, 136] on span "Units" at bounding box center [42, 145] width 57 height 28
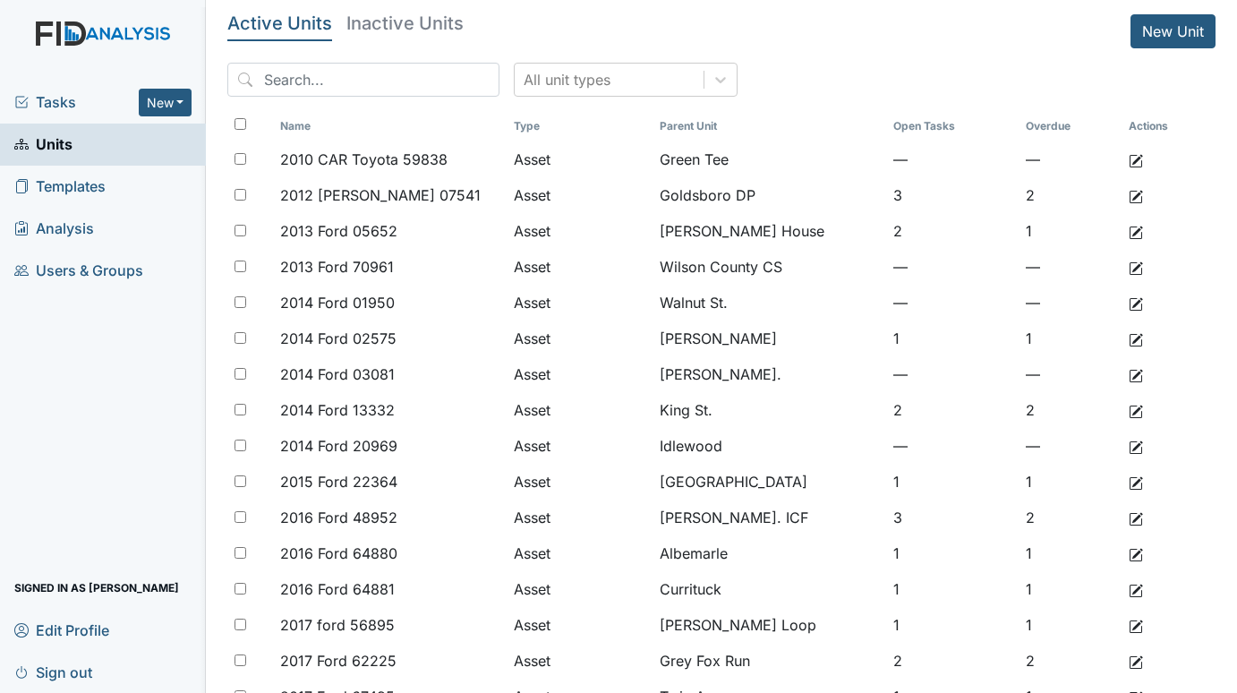
click at [67, 94] on span "Tasks" at bounding box center [76, 101] width 124 height 21
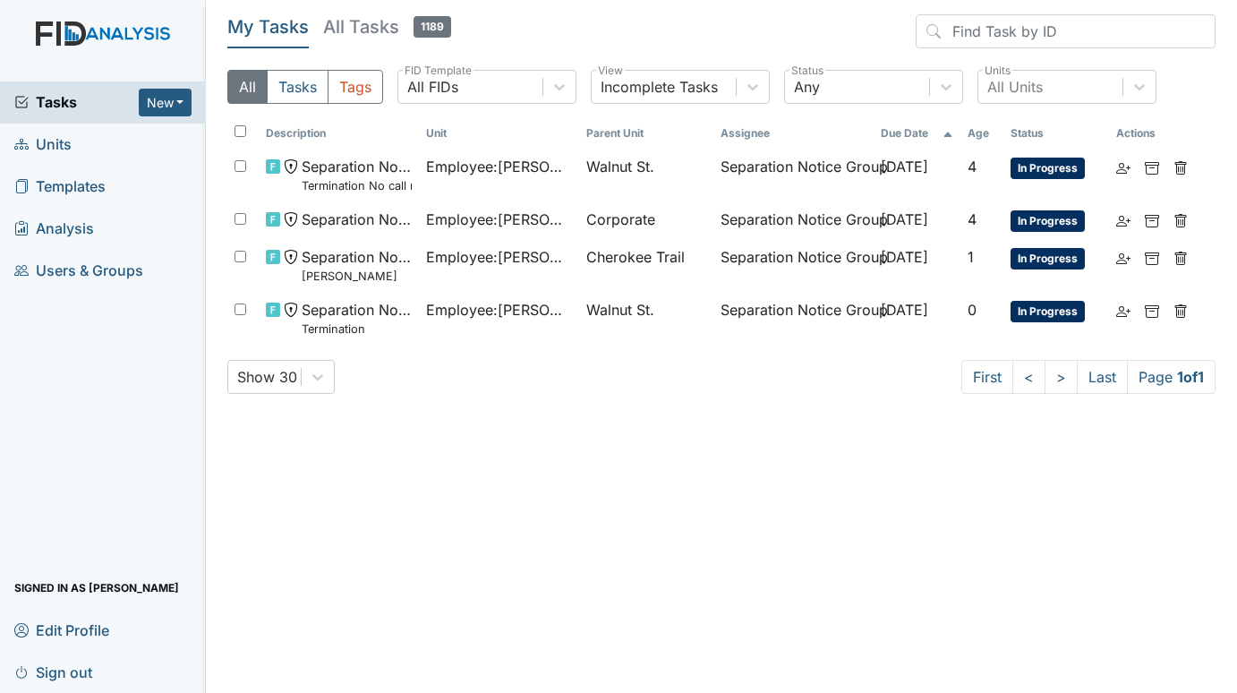
click at [53, 138] on span "Units" at bounding box center [42, 145] width 57 height 28
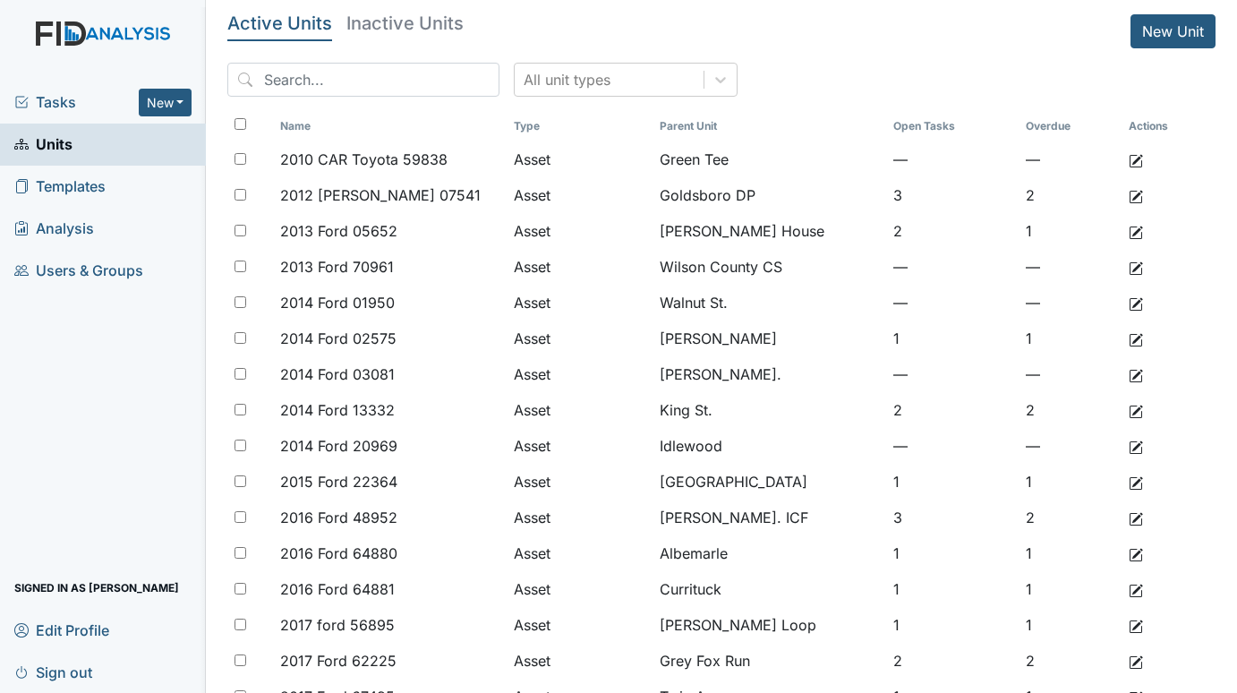
click at [43, 98] on span "Tasks" at bounding box center [76, 101] width 124 height 21
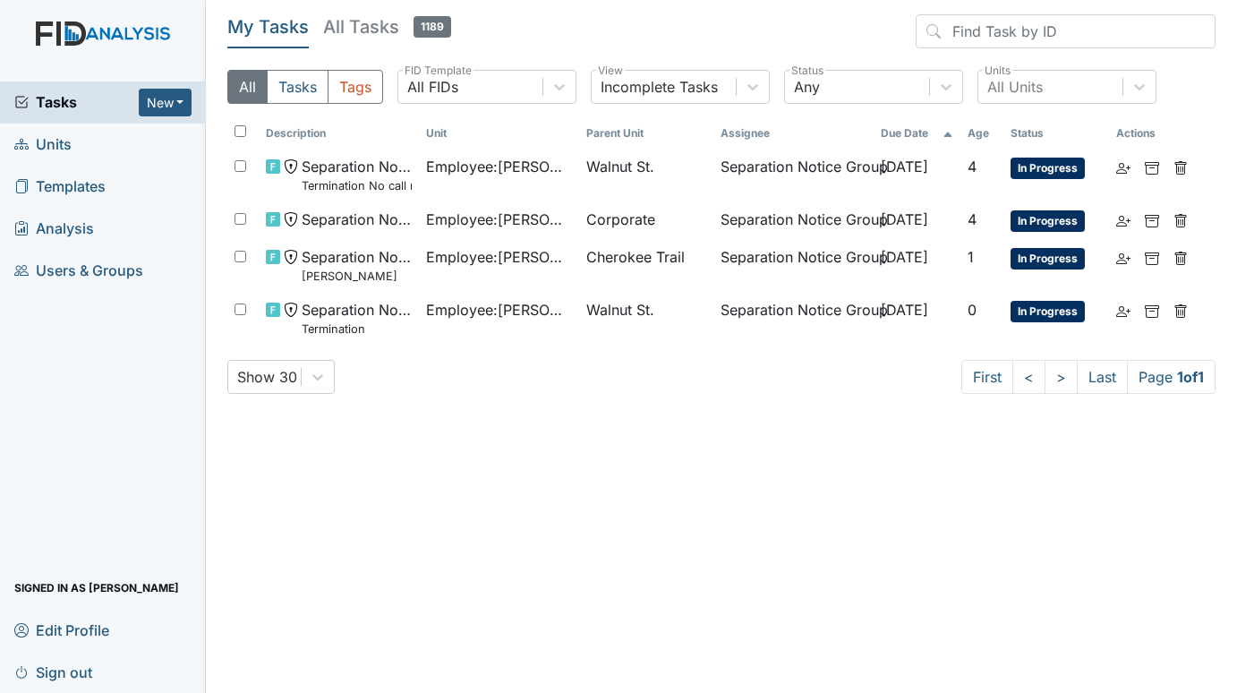
click at [50, 141] on span "Units" at bounding box center [42, 145] width 57 height 28
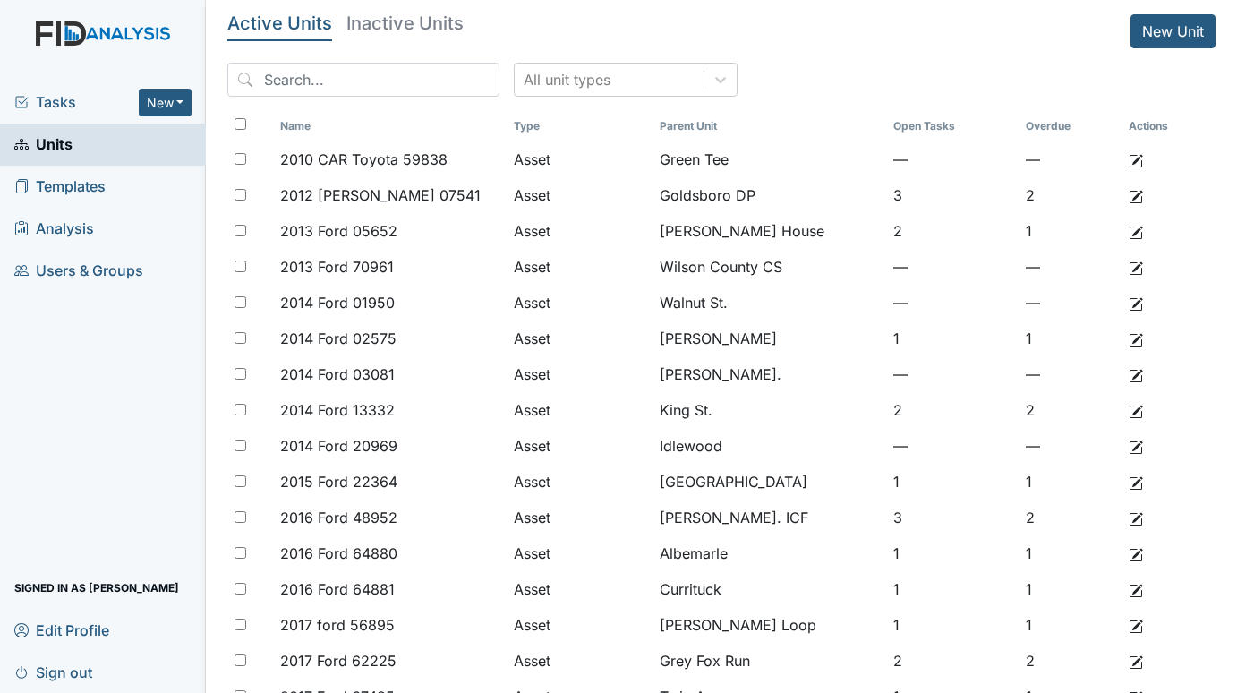
click at [64, 98] on span "Tasks" at bounding box center [76, 101] width 124 height 21
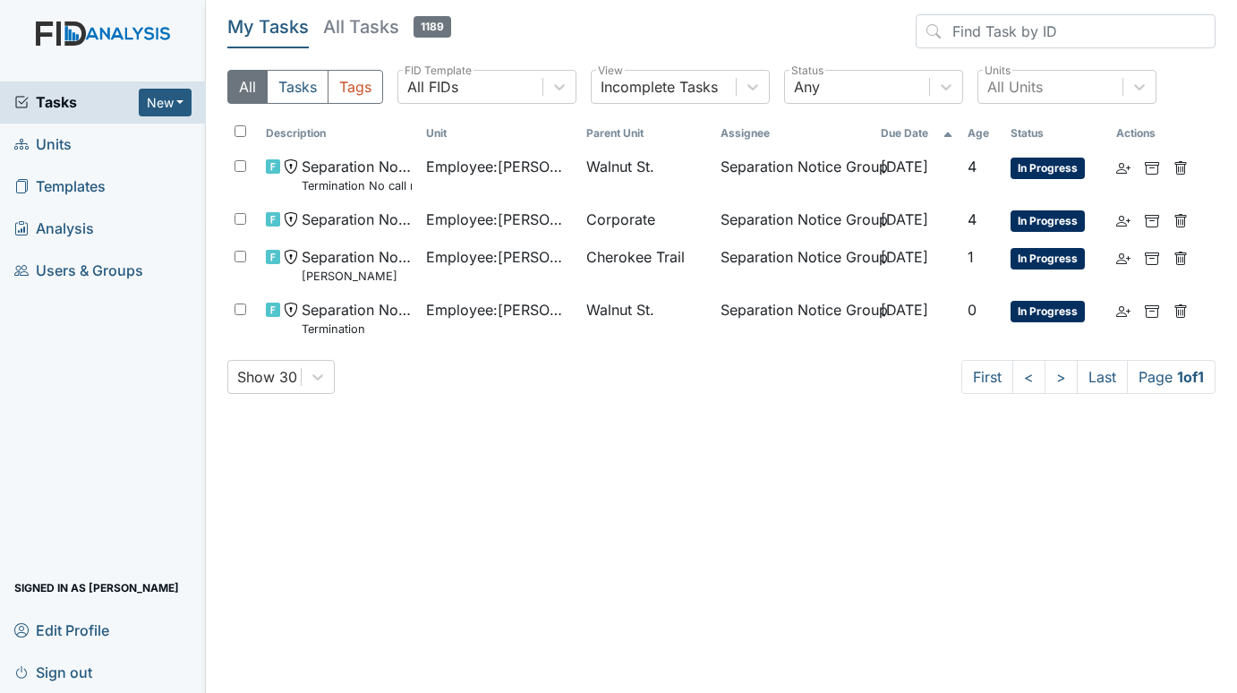
click at [56, 137] on span "Units" at bounding box center [42, 145] width 57 height 28
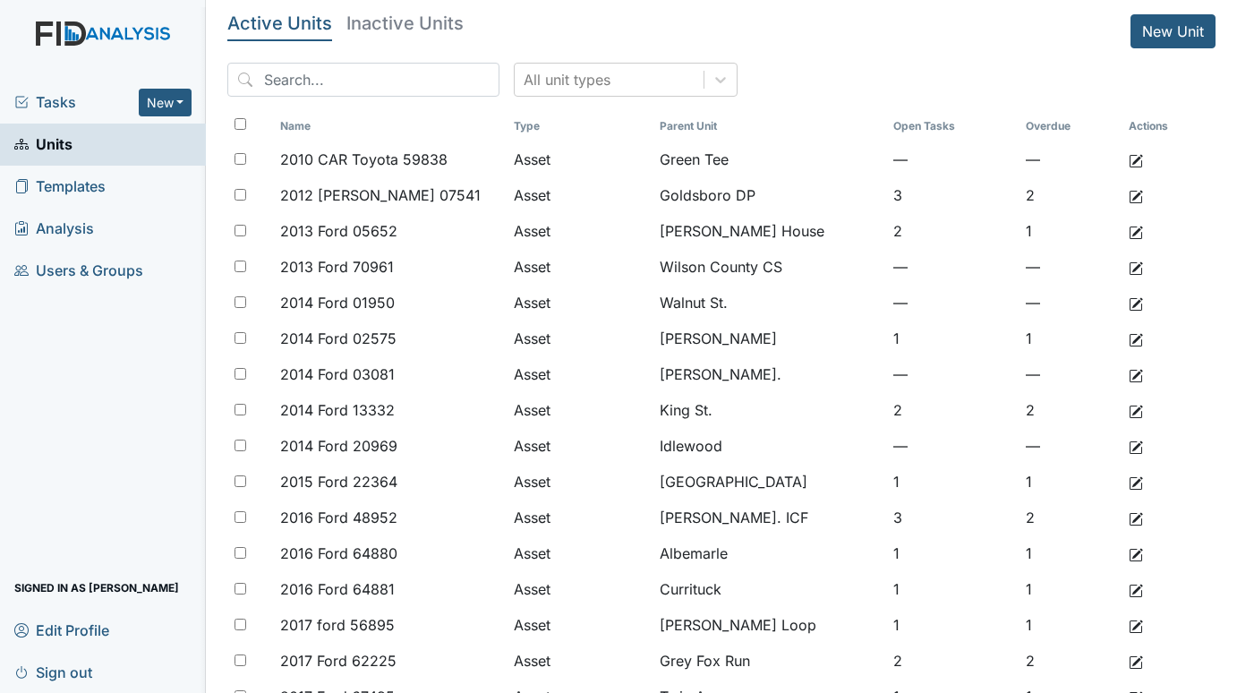
click at [59, 96] on span "Tasks" at bounding box center [76, 101] width 124 height 21
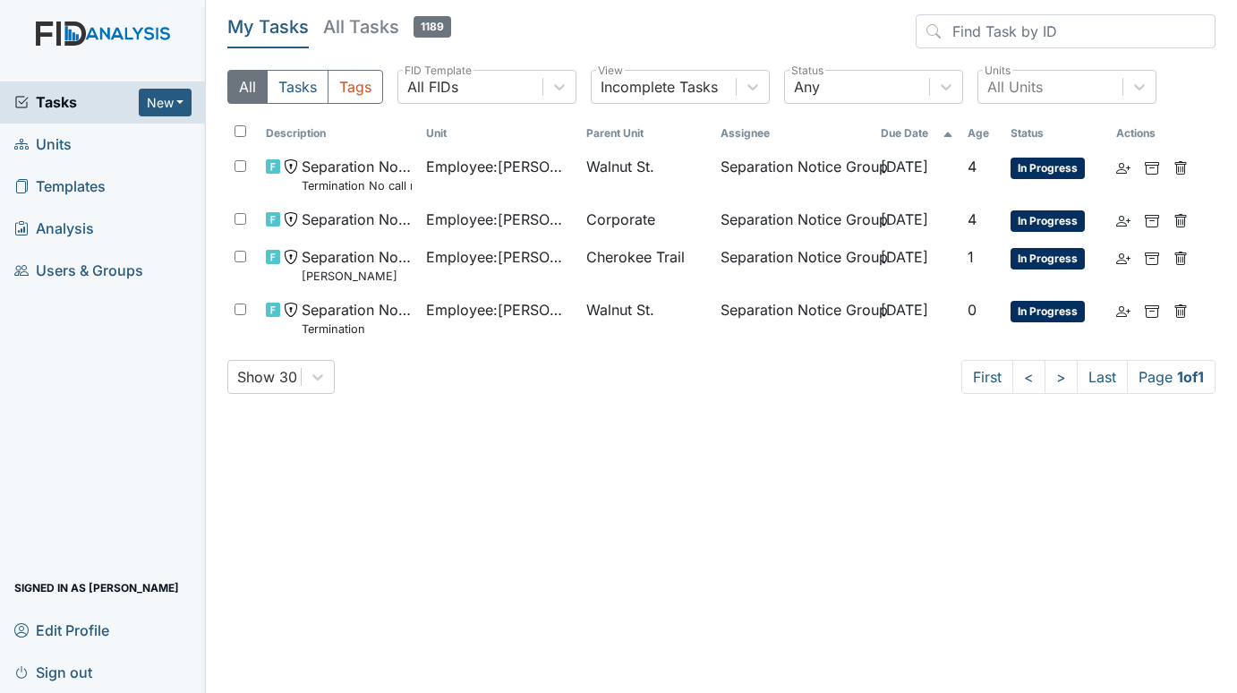
click at [55, 144] on span "Units" at bounding box center [42, 145] width 57 height 28
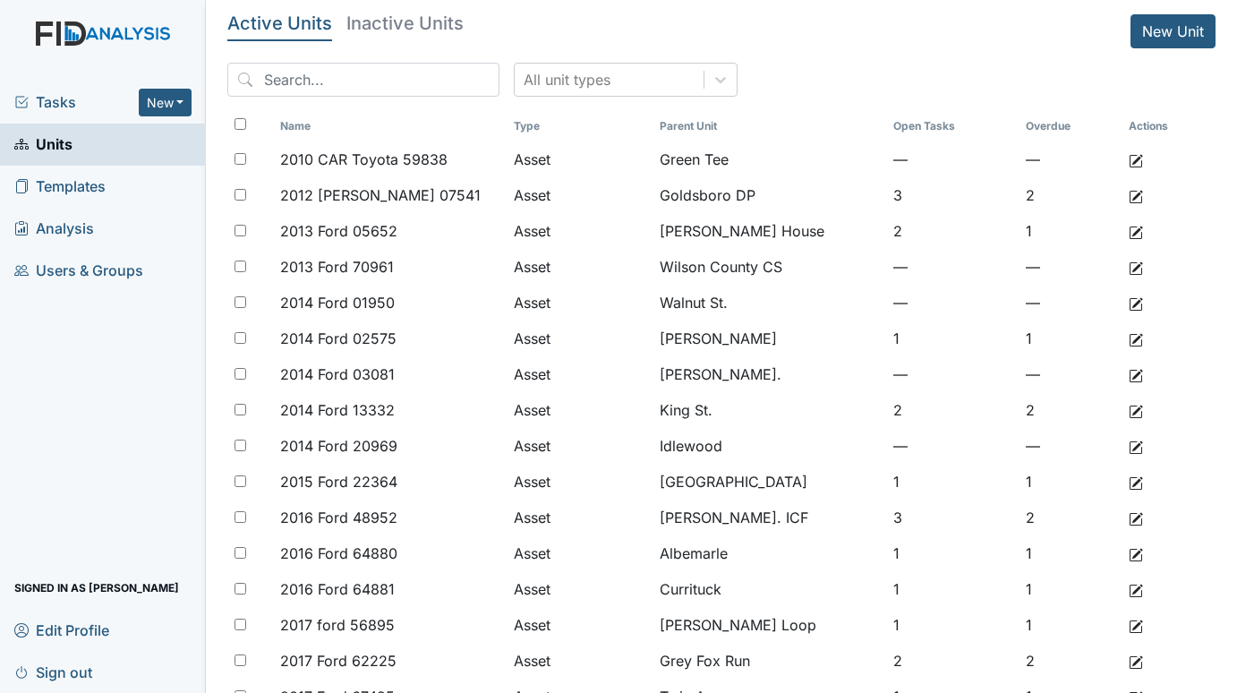
click at [48, 101] on span "Tasks" at bounding box center [76, 101] width 124 height 21
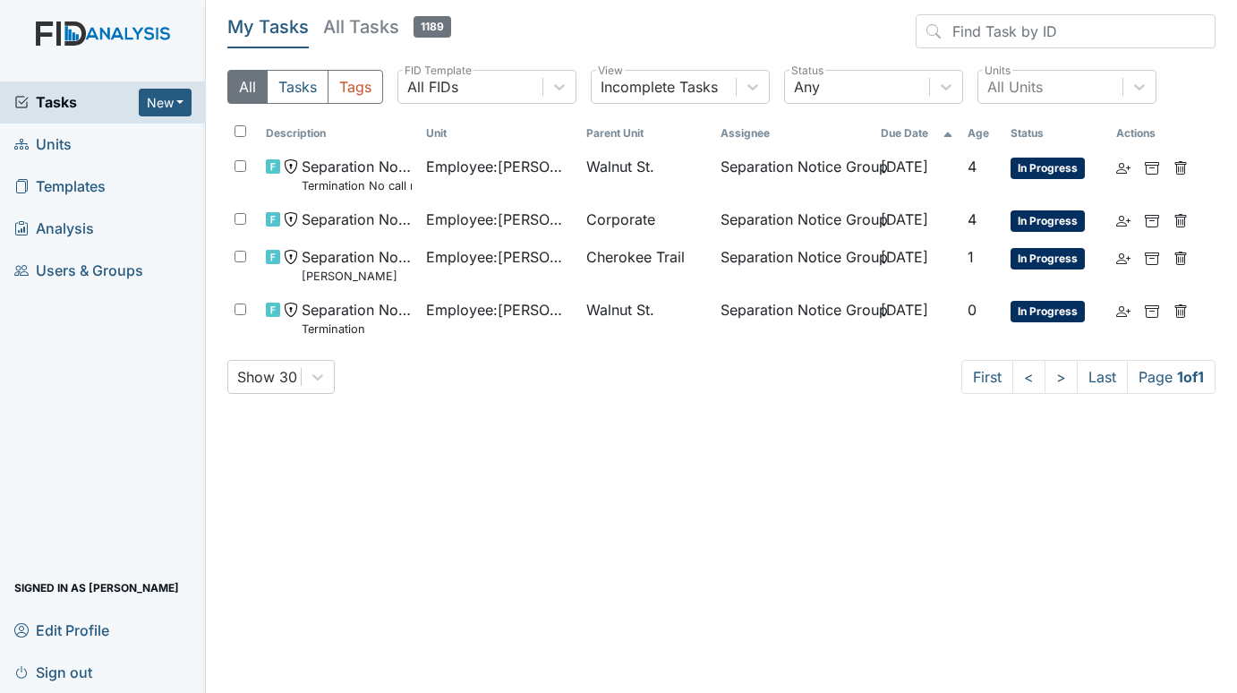
click at [46, 144] on span "Units" at bounding box center [42, 145] width 57 height 28
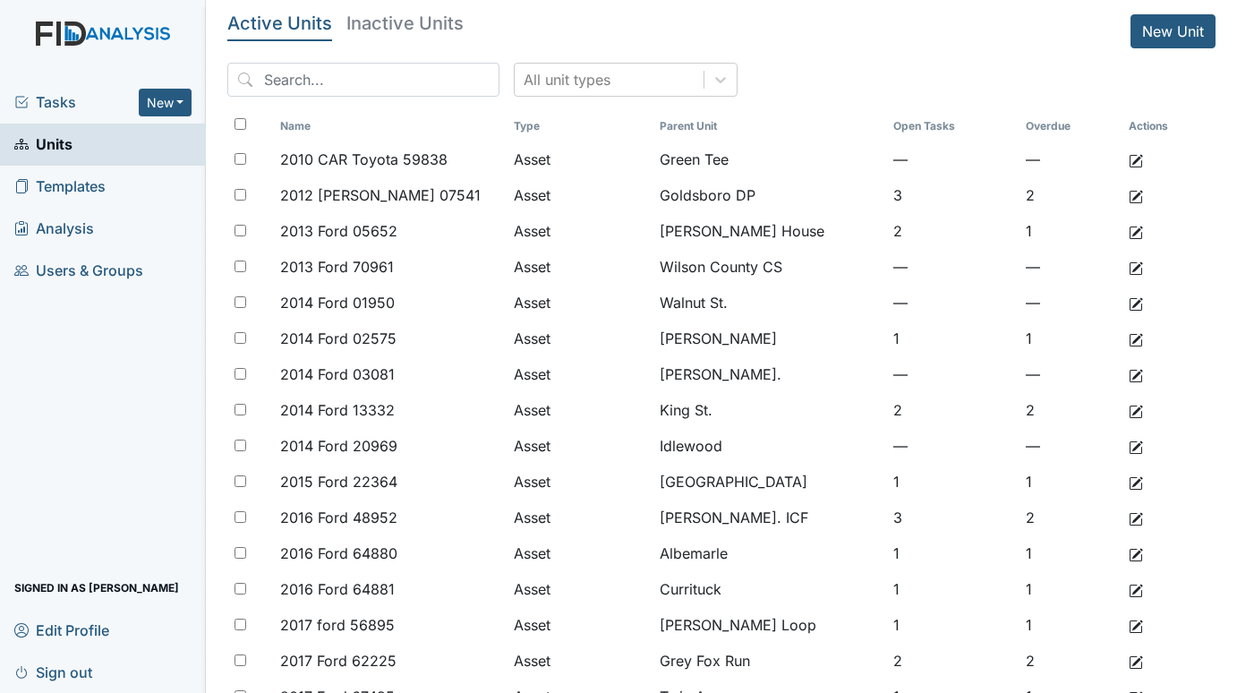
click at [58, 96] on span "Tasks" at bounding box center [76, 101] width 124 height 21
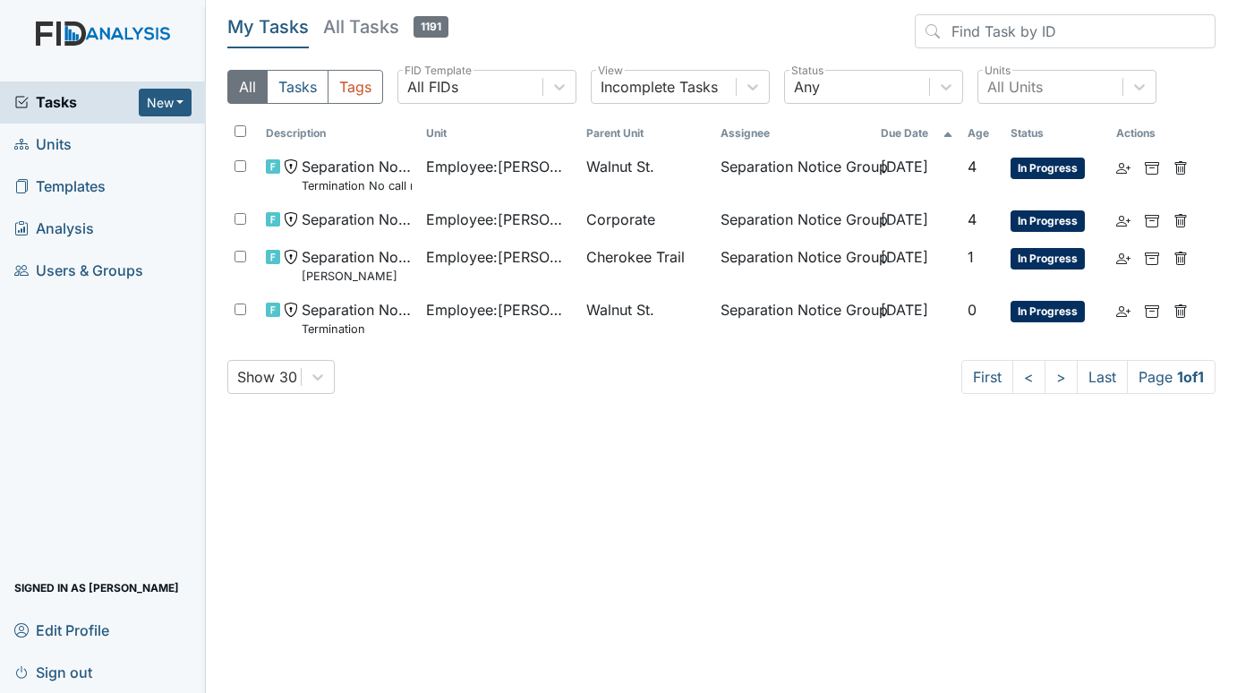
click at [56, 139] on span "Units" at bounding box center [42, 145] width 57 height 28
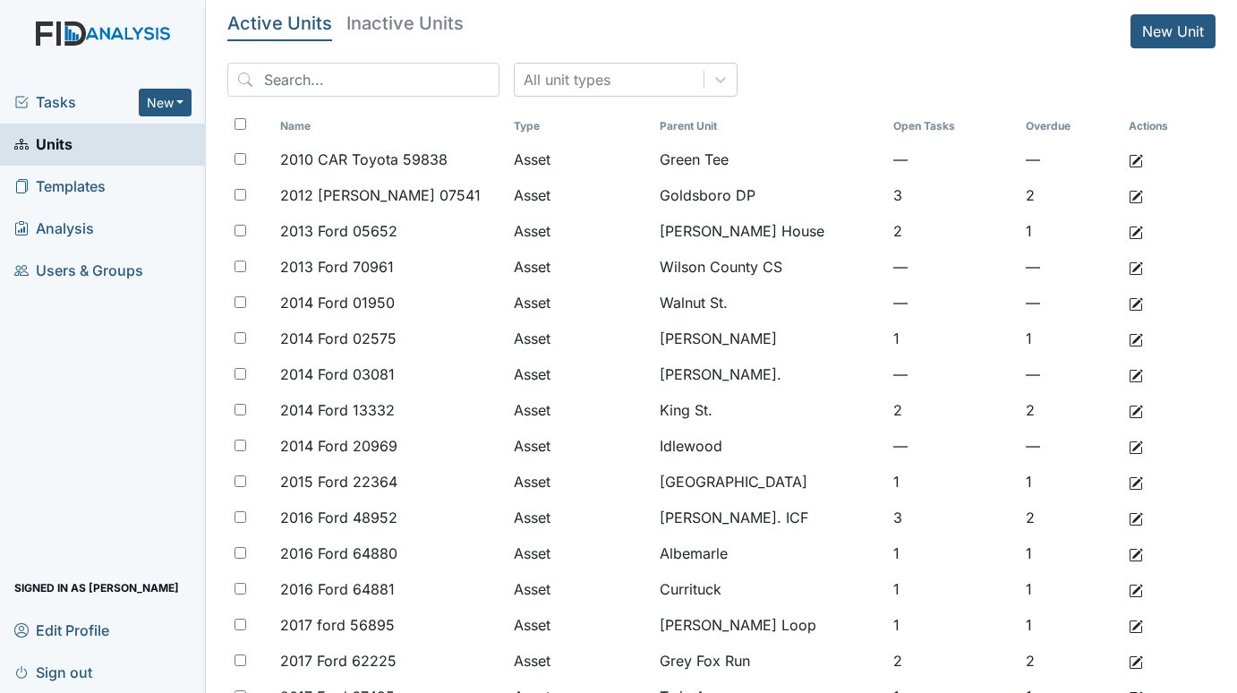
click at [60, 103] on span "Tasks" at bounding box center [76, 101] width 124 height 21
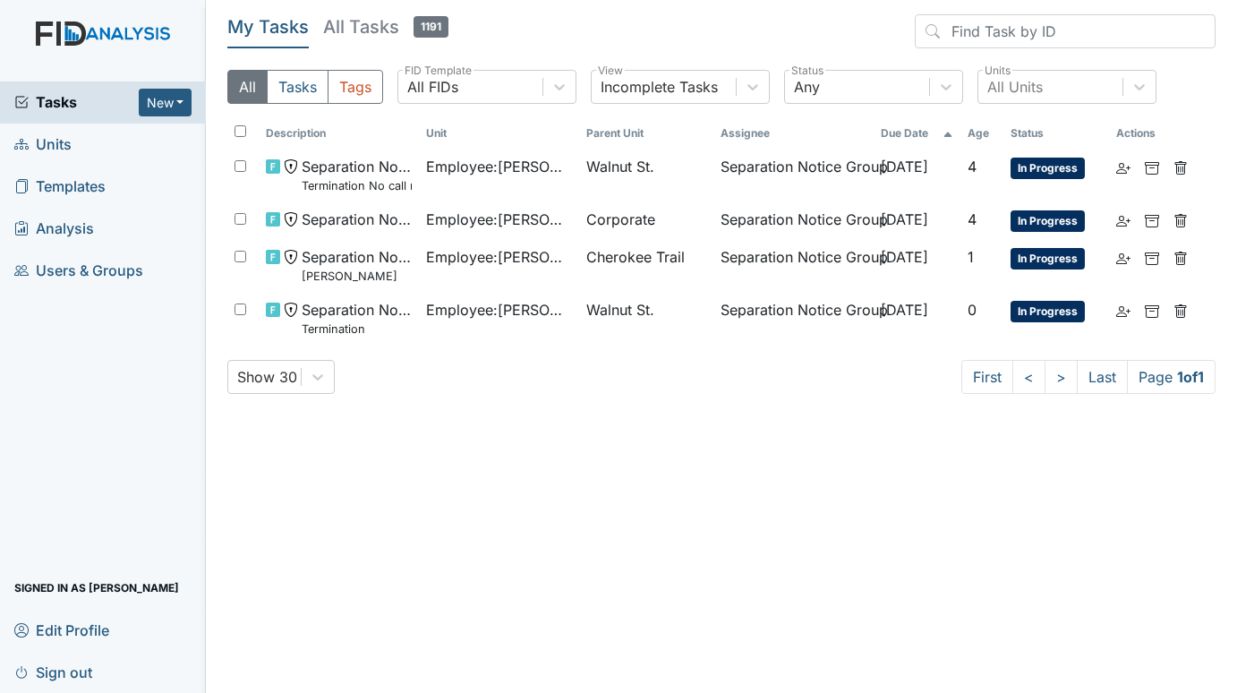
click at [48, 139] on span "Units" at bounding box center [42, 145] width 57 height 28
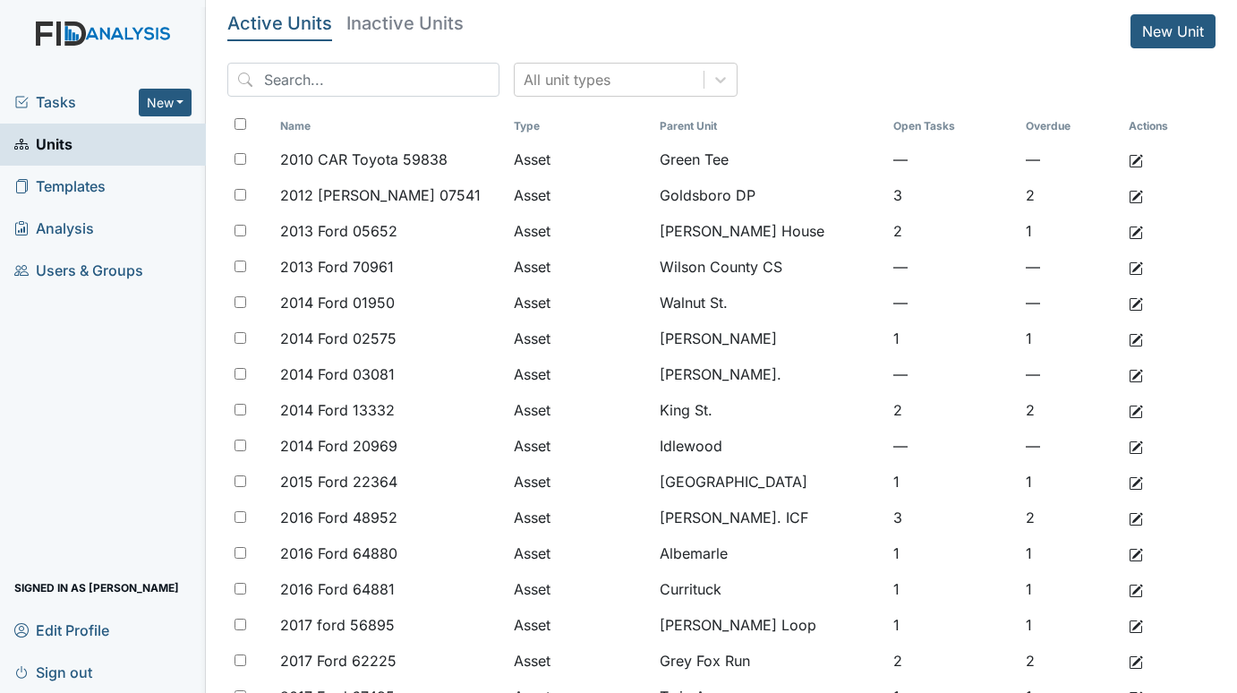
click at [47, 99] on span "Tasks" at bounding box center [76, 101] width 124 height 21
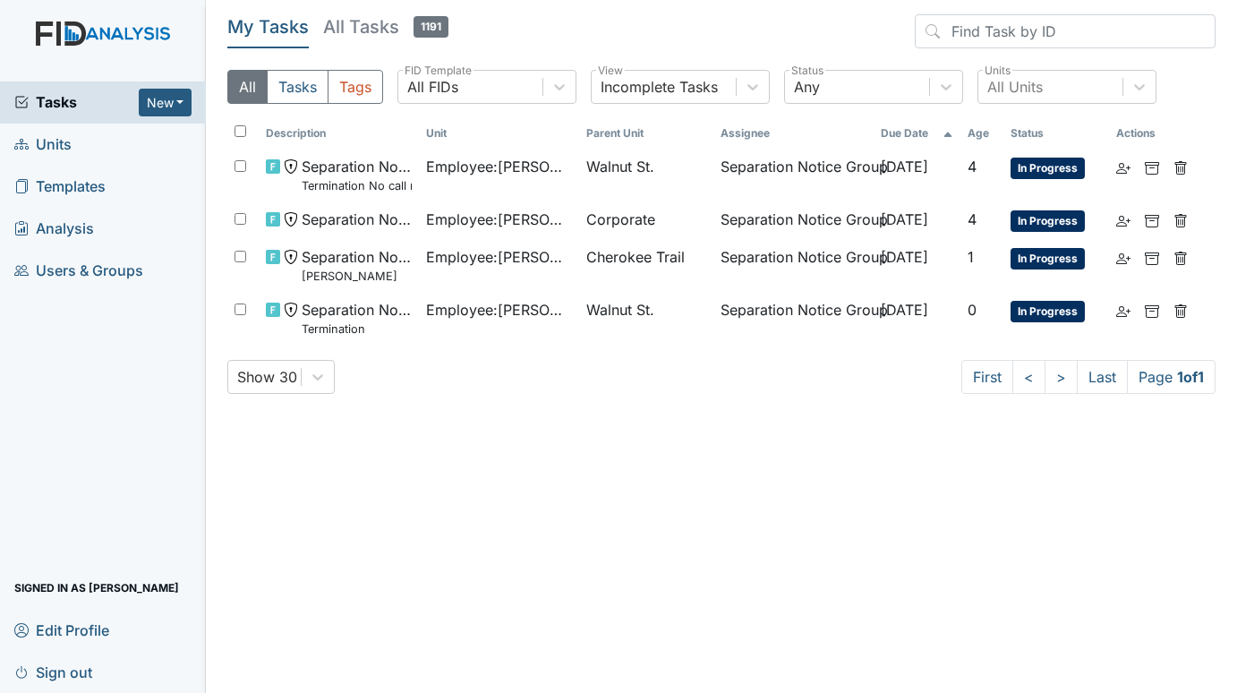
click at [84, 27] on img at bounding box center [103, 51] width 206 height 60
click at [60, 105] on span "Tasks" at bounding box center [76, 101] width 124 height 21
click at [112, 345] on div "Tasks New Form Inspection Document Bundle Units Templates Analysis Users & Grou…" at bounding box center [103, 386] width 206 height 611
click at [48, 141] on span "Units" at bounding box center [42, 145] width 57 height 28
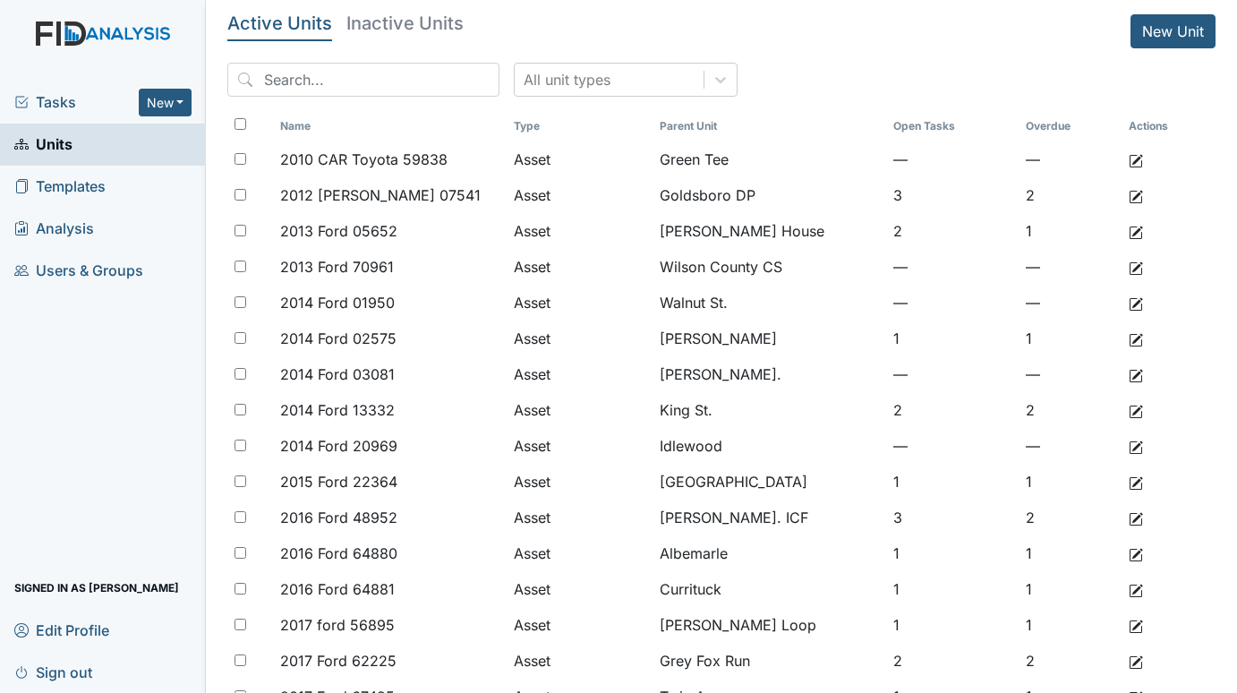
click at [59, 92] on span "Tasks" at bounding box center [76, 101] width 124 height 21
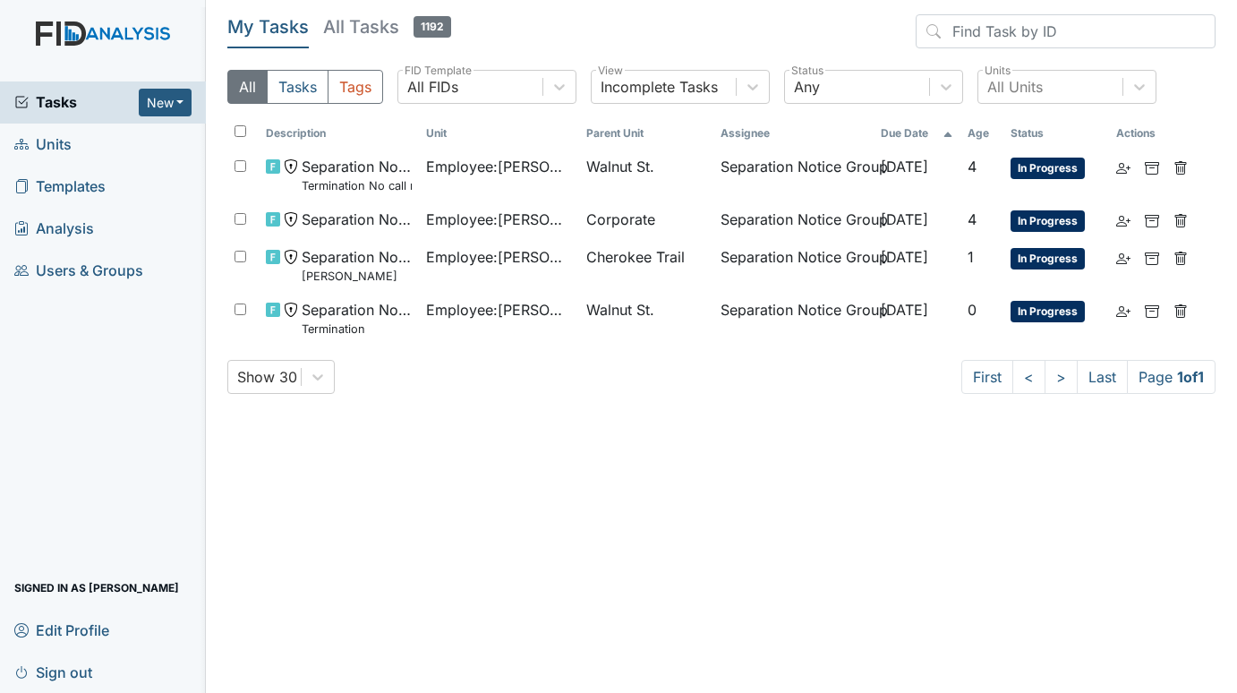
click at [62, 145] on span "Units" at bounding box center [42, 145] width 57 height 28
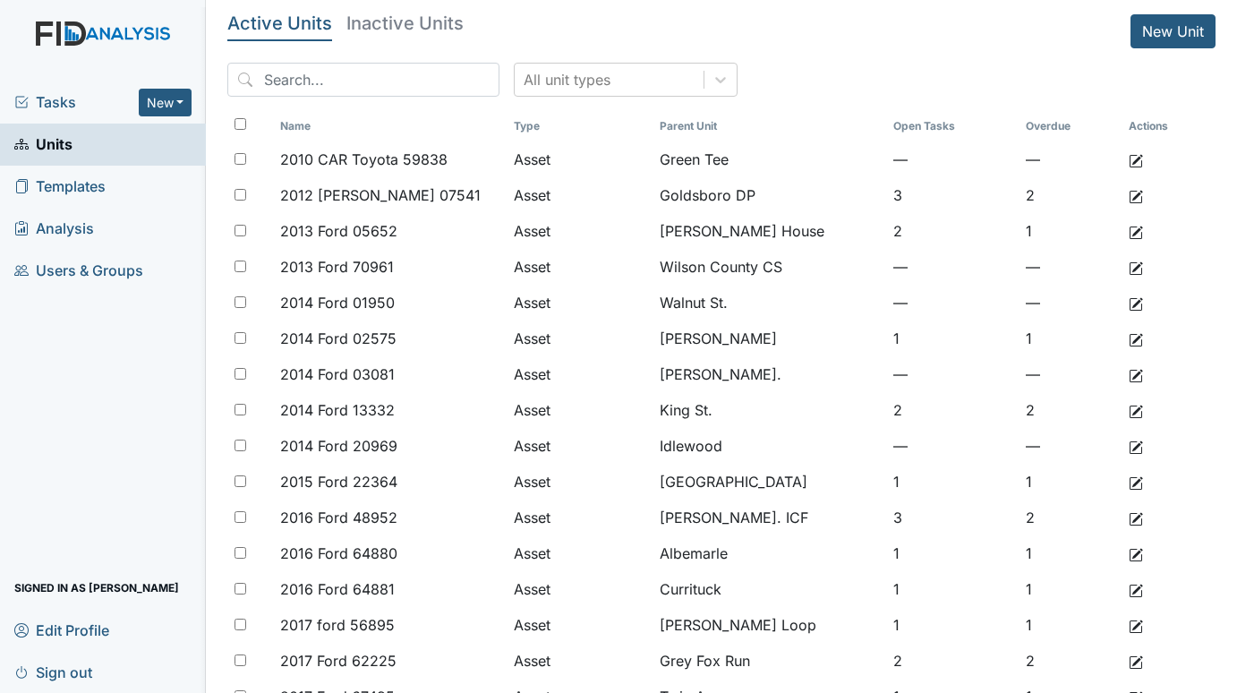
click at [47, 107] on span "Tasks" at bounding box center [76, 101] width 124 height 21
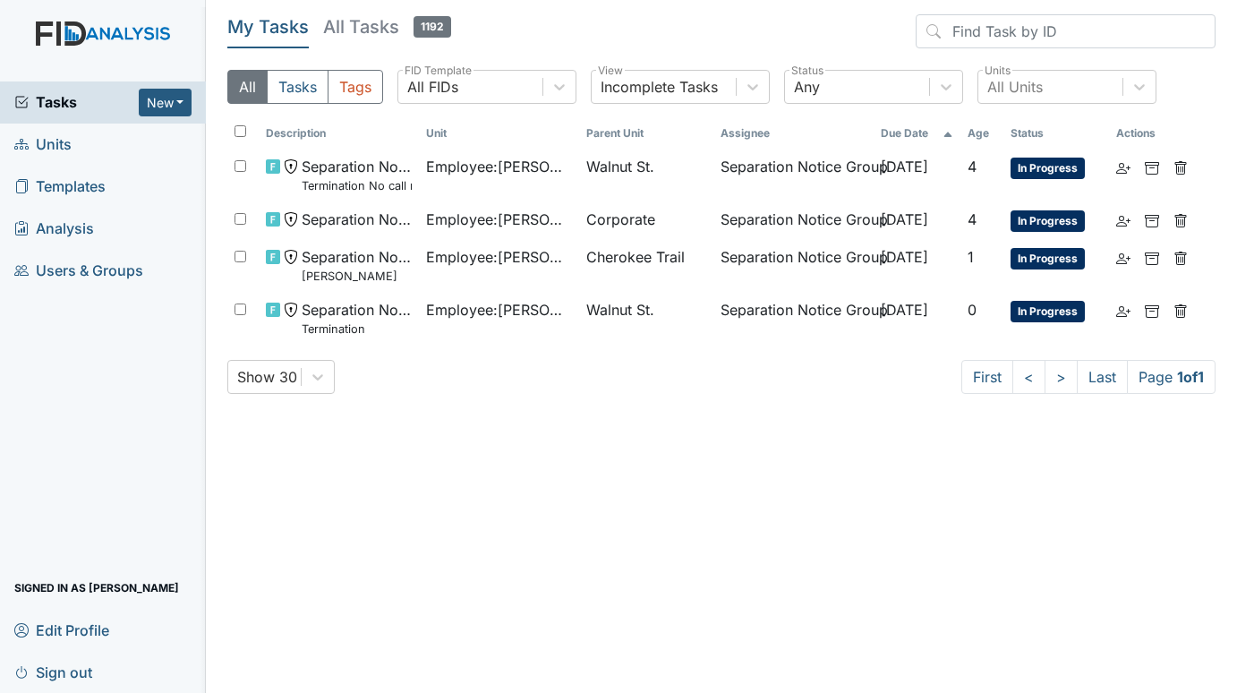
click at [64, 140] on span "Units" at bounding box center [42, 145] width 57 height 28
